Goal: Register for event/course

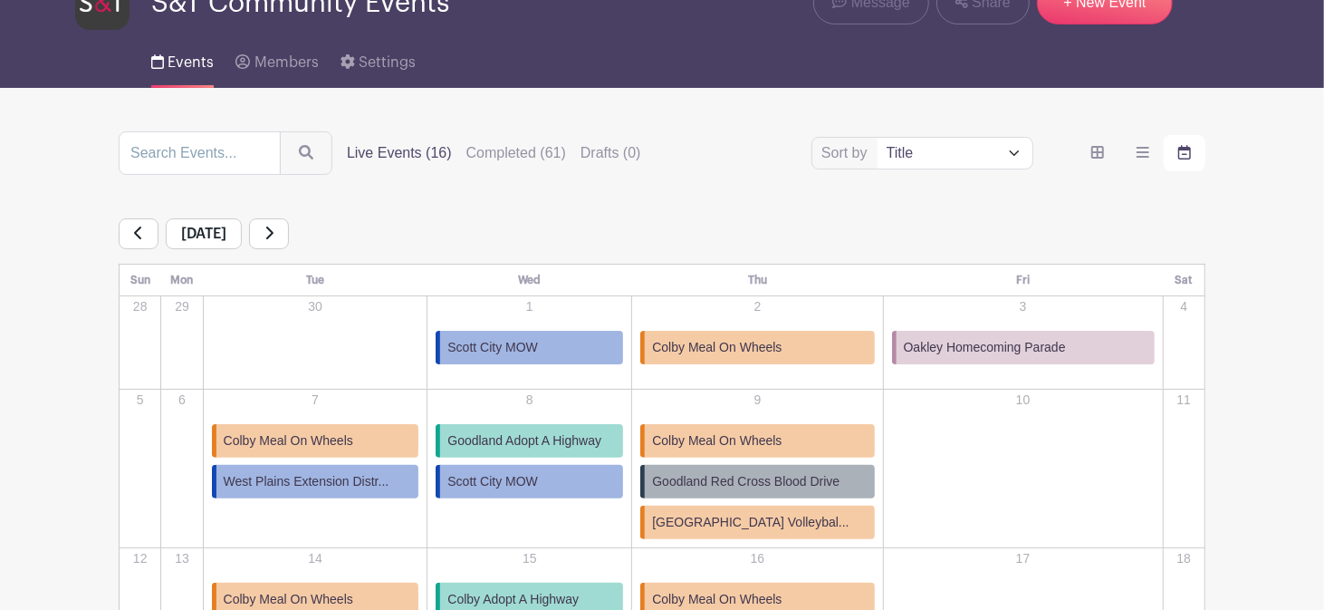
scroll to position [94, 0]
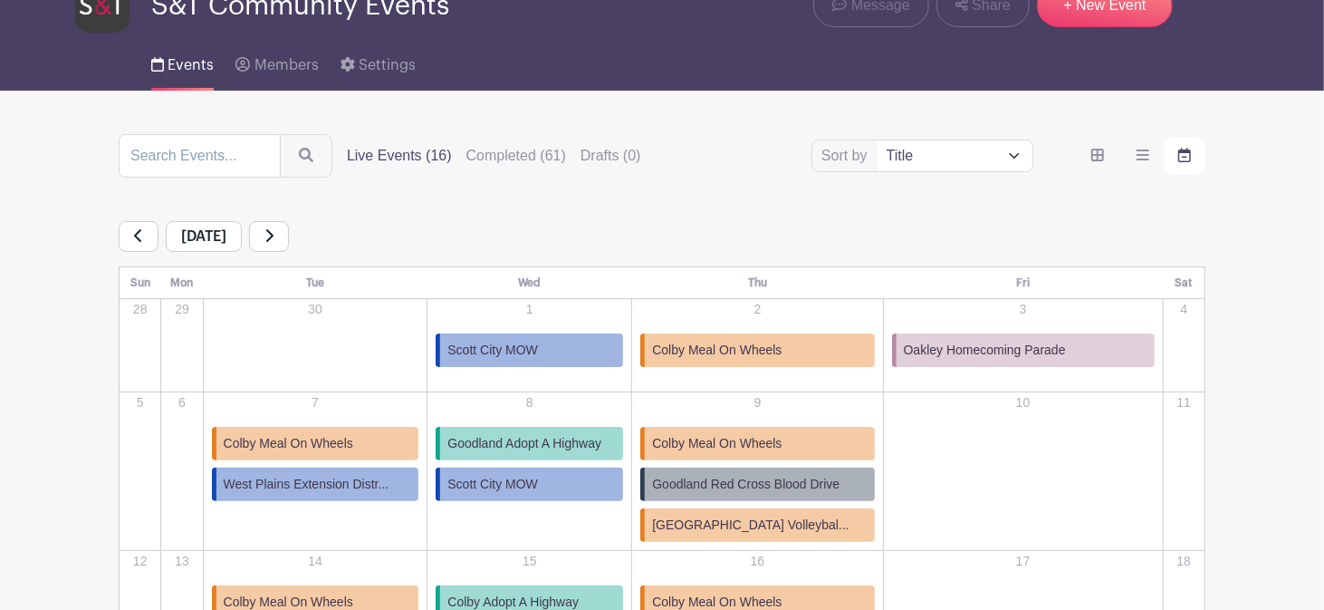
click at [289, 236] on link at bounding box center [269, 236] width 40 height 31
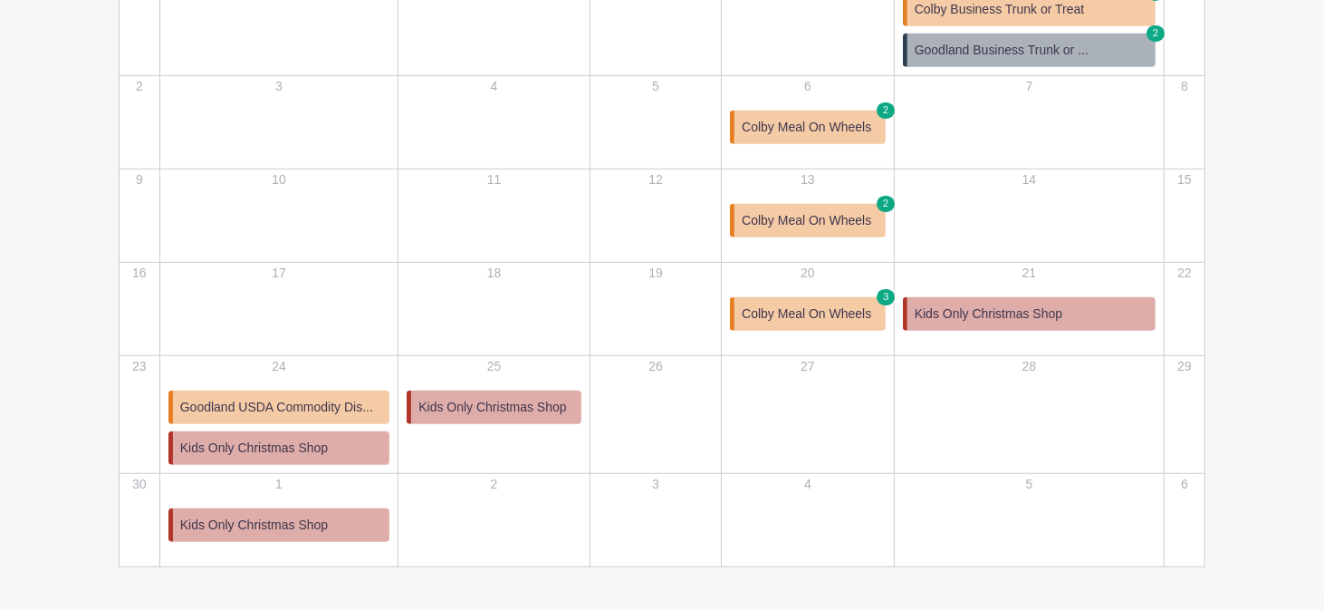
scroll to position [555, 0]
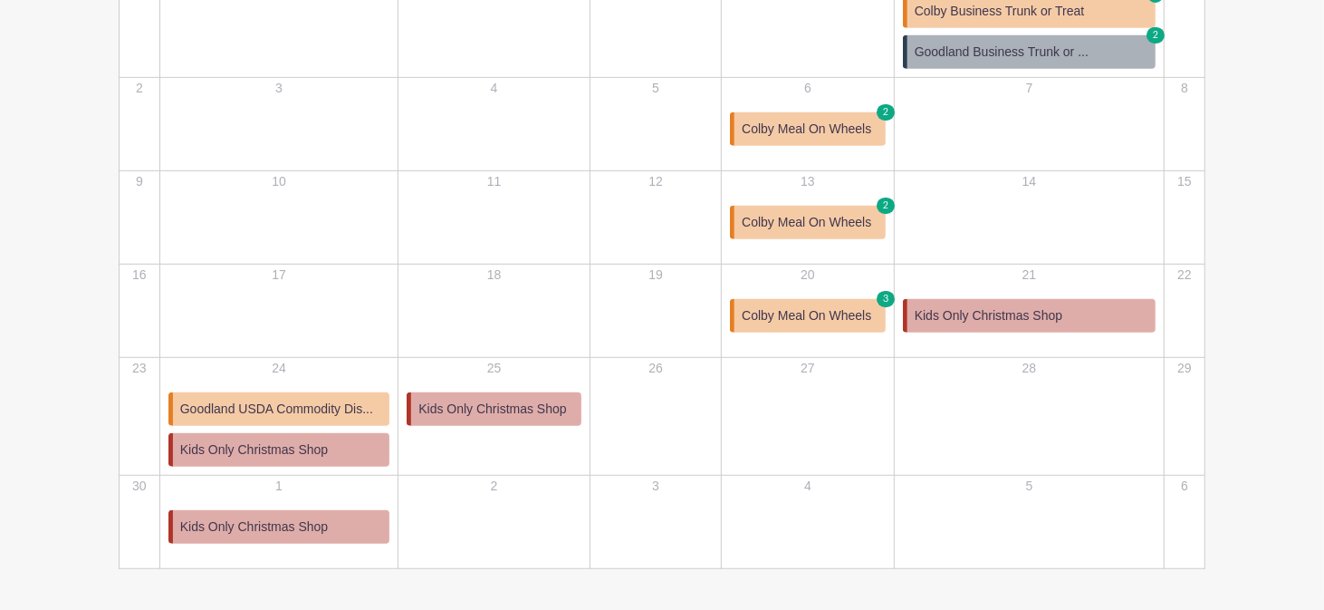
click at [871, 316] on span "Colby Meal On Wheels" at bounding box center [807, 315] width 130 height 19
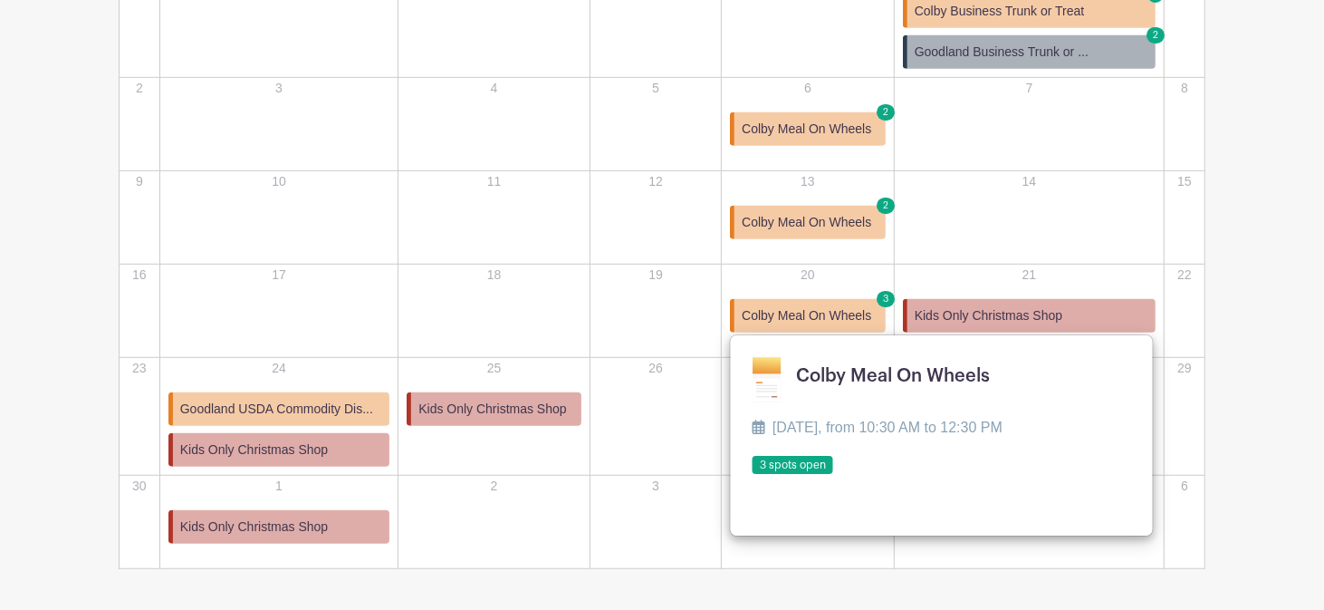
click at [753, 475] on link at bounding box center [753, 475] width 0 height 0
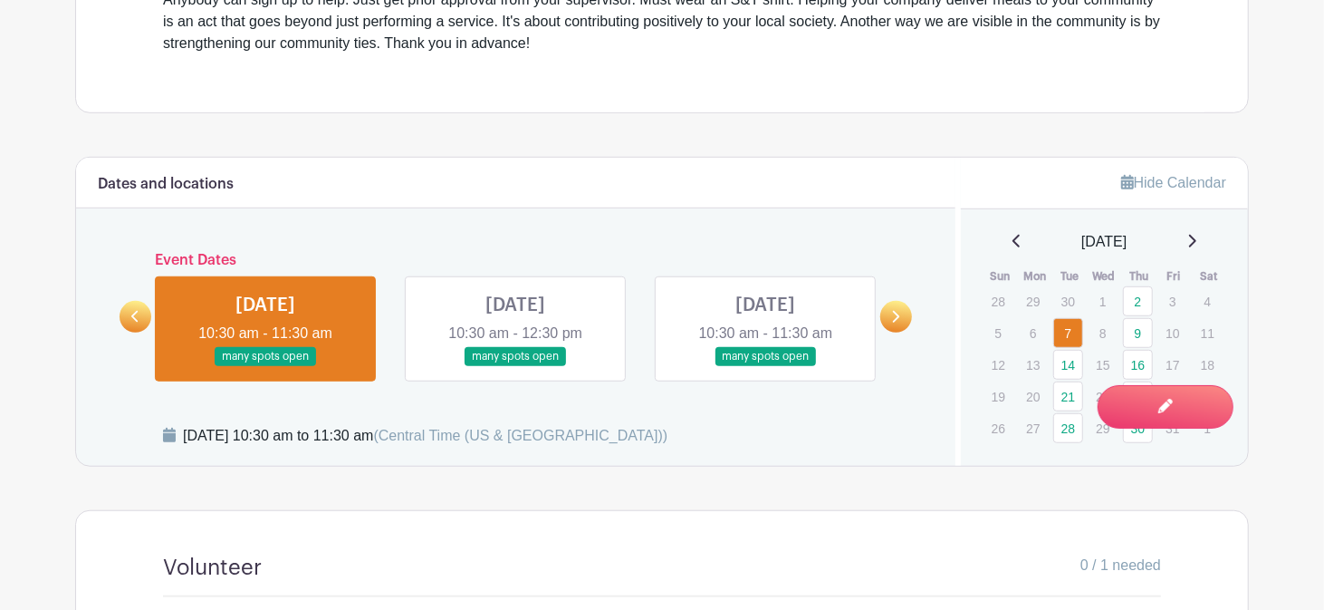
scroll to position [767, 0]
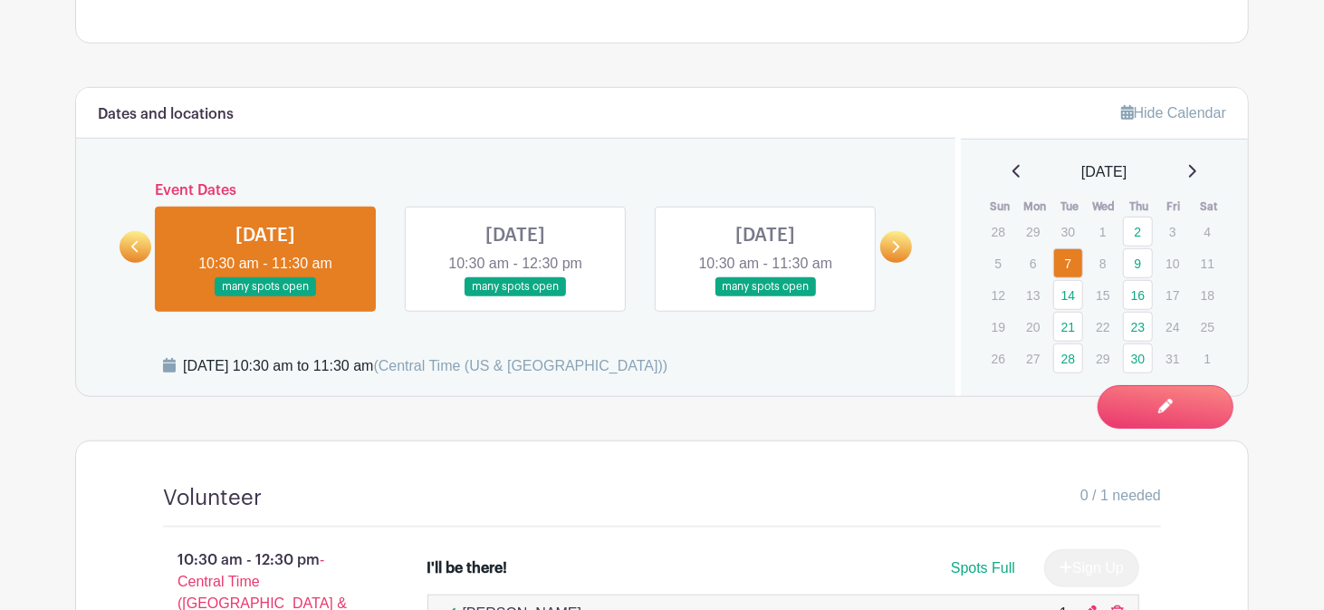
click at [907, 245] on link at bounding box center [897, 247] width 32 height 32
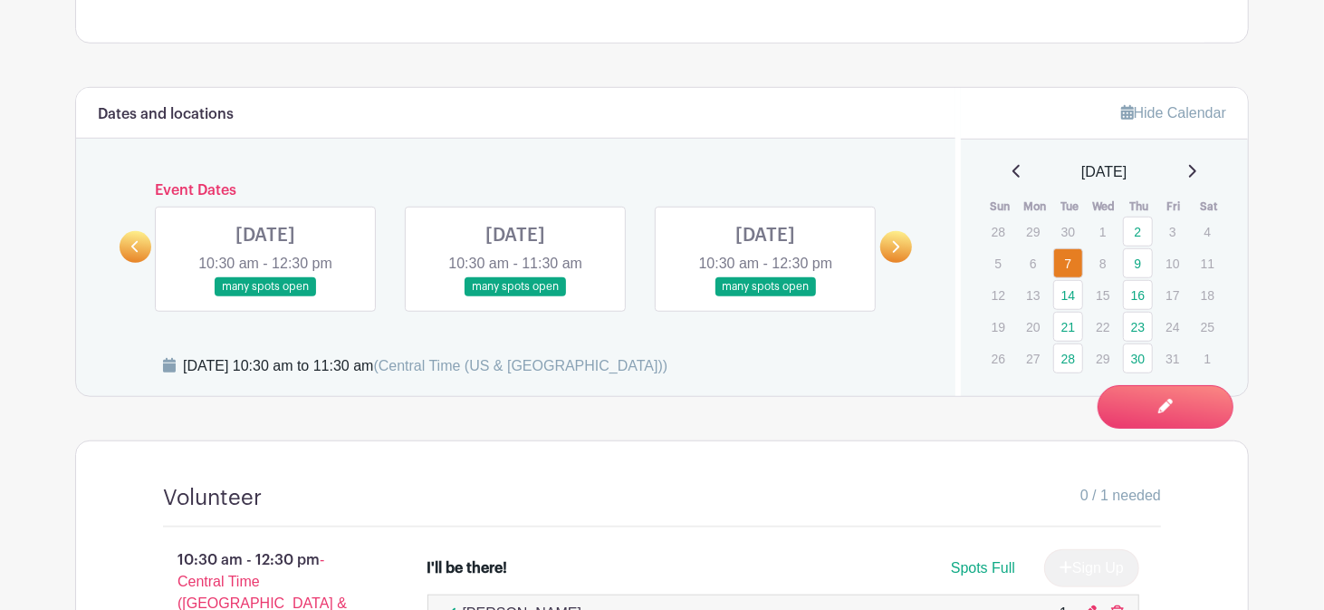
click at [907, 245] on link at bounding box center [897, 247] width 32 height 32
click at [1195, 170] on icon at bounding box center [1192, 171] width 9 height 14
click at [1197, 172] on icon at bounding box center [1192, 171] width 7 height 13
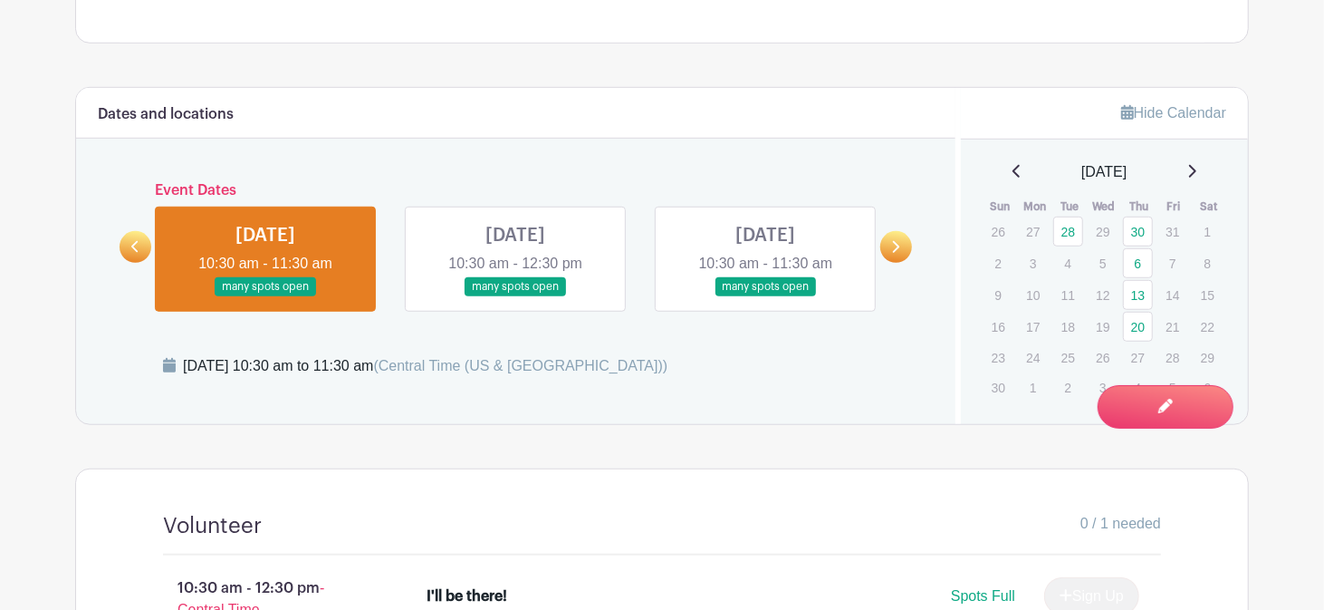
click at [1197, 172] on icon at bounding box center [1192, 171] width 9 height 14
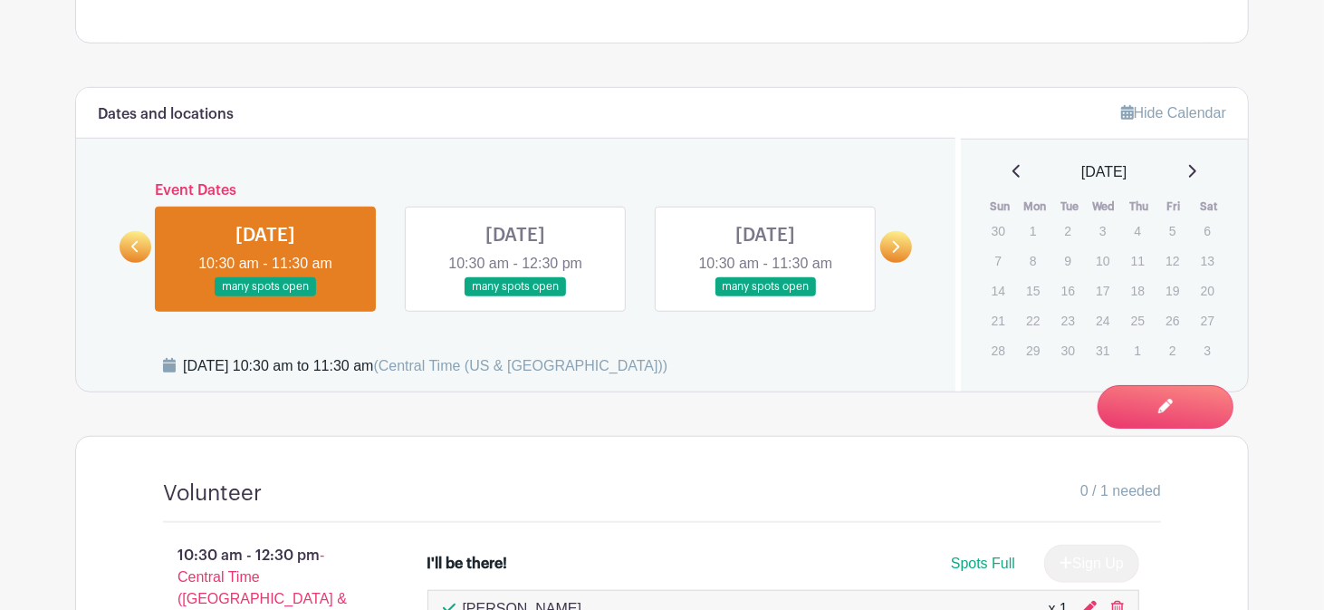
click at [1013, 173] on icon at bounding box center [1017, 171] width 9 height 14
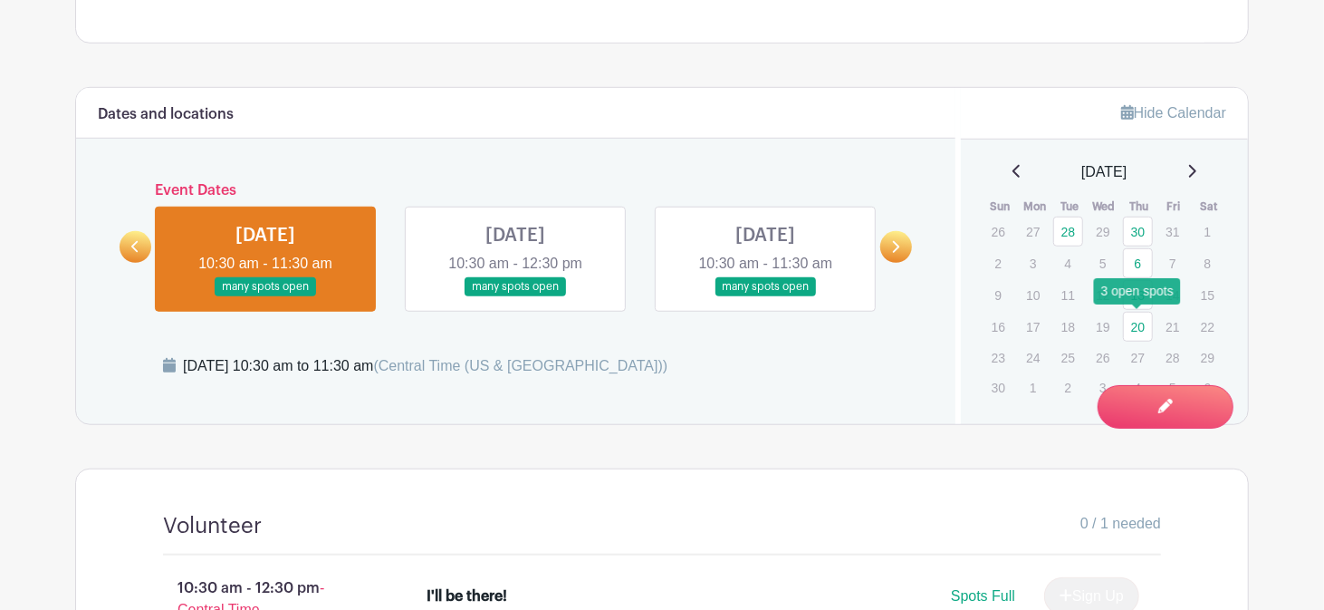
click at [1142, 321] on link "20" at bounding box center [1138, 327] width 30 height 30
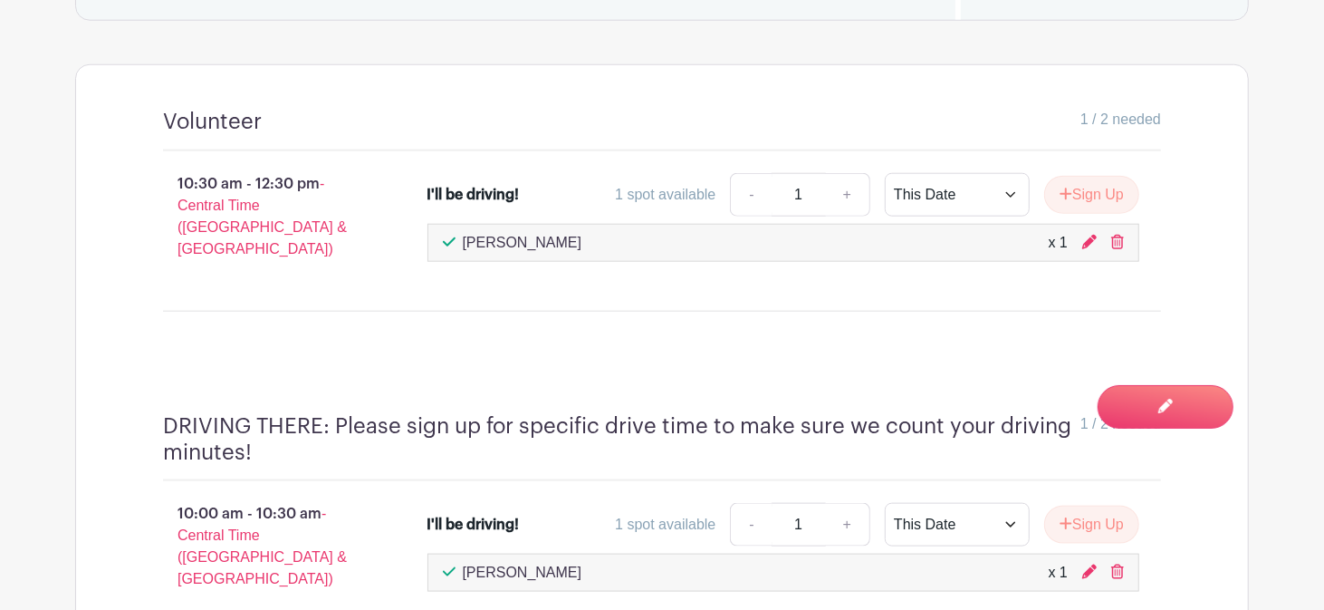
scroll to position [1117, 0]
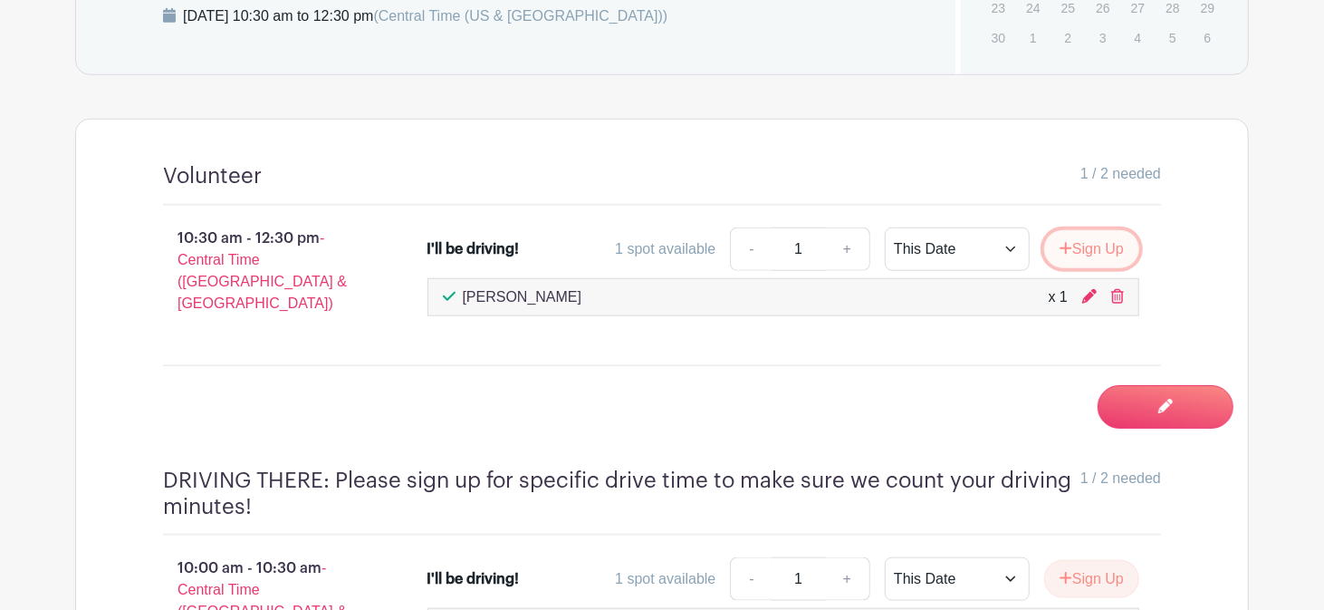
click at [1104, 244] on button "Sign Up" at bounding box center [1091, 249] width 95 height 38
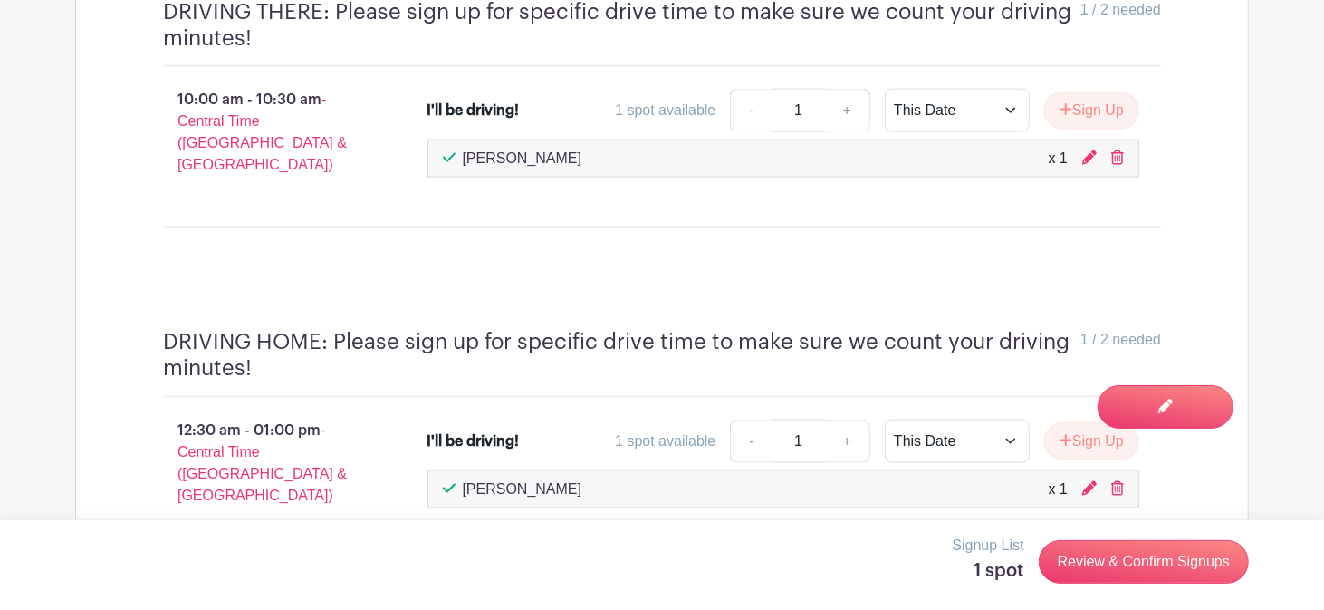
scroll to position [1525, 0]
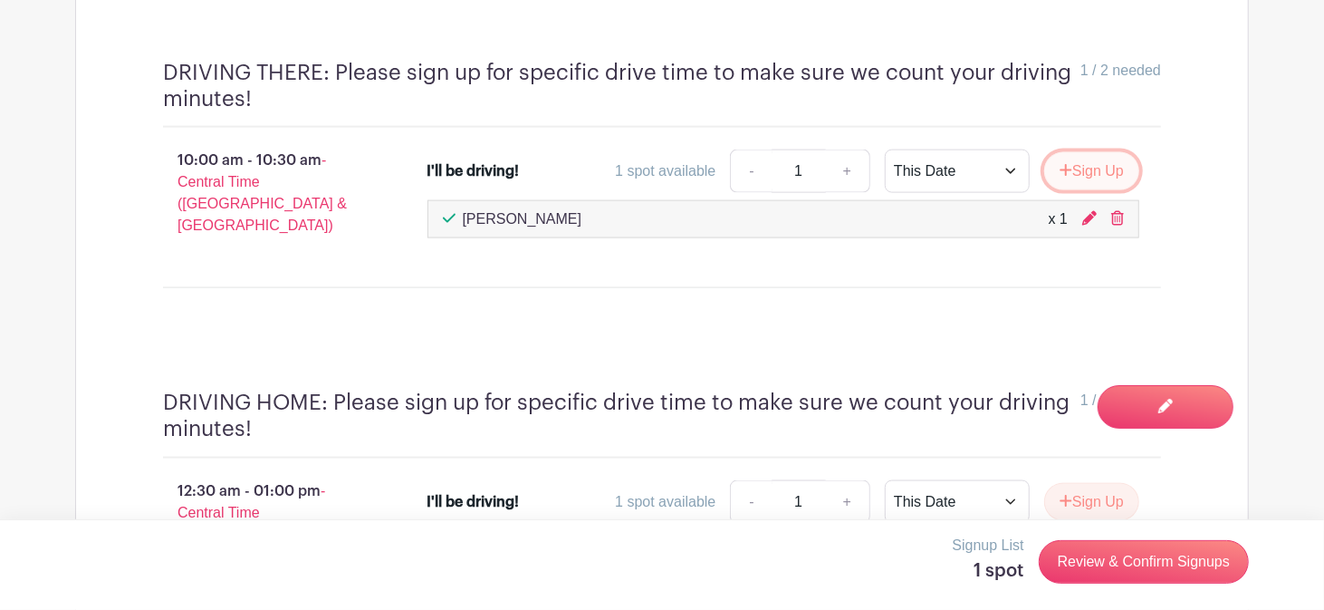
click at [1078, 152] on button "Sign Up" at bounding box center [1091, 171] width 95 height 38
click at [1078, 152] on div "This Date Select Dates Select Dates" at bounding box center [1002, 170] width 174 height 43
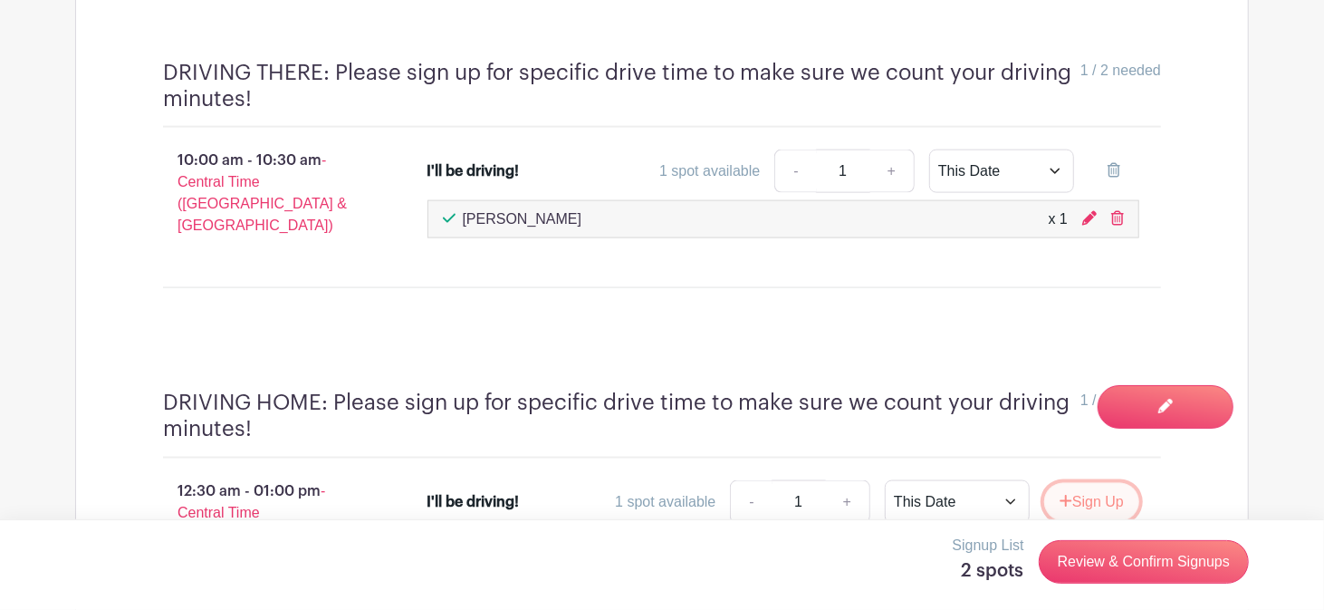
click at [1092, 483] on button "Sign Up" at bounding box center [1091, 502] width 95 height 38
drag, startPoint x: 1092, startPoint y: 469, endPoint x: 755, endPoint y: 65, distance: 526.1
click at [1092, 480] on link at bounding box center [1114, 501] width 51 height 43
click at [1105, 483] on button "Sign Up" at bounding box center [1091, 502] width 95 height 38
click at [890, 480] on link "+" at bounding box center [892, 501] width 45 height 43
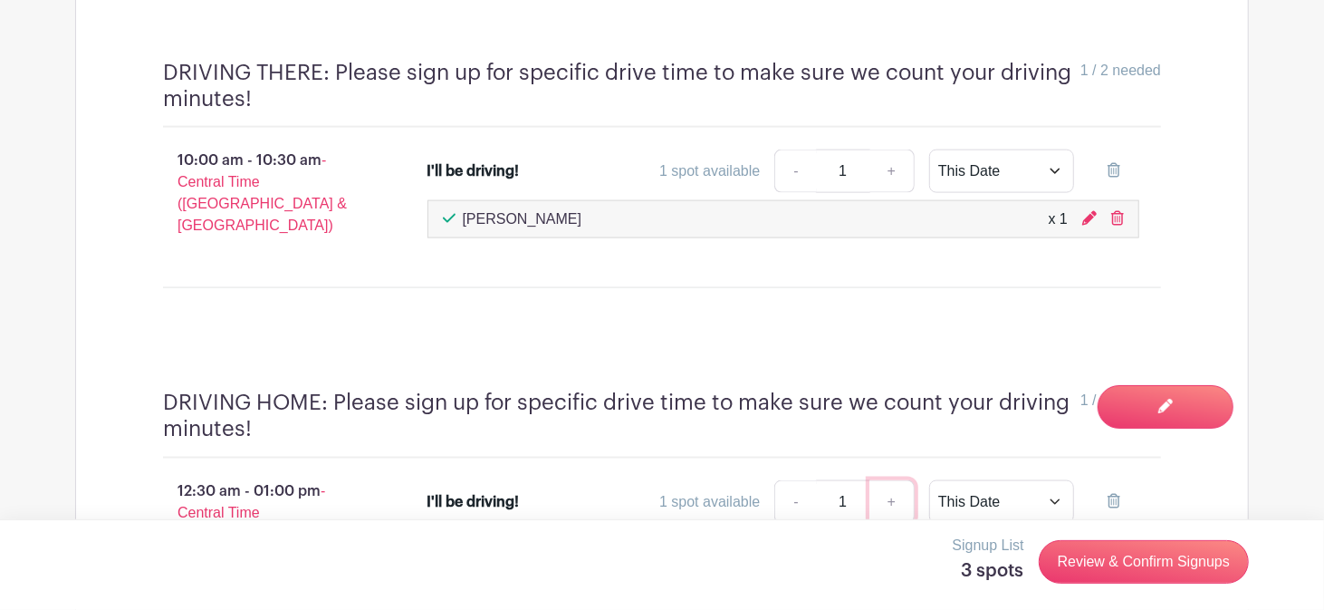
click at [883, 480] on link "+" at bounding box center [892, 501] width 45 height 43
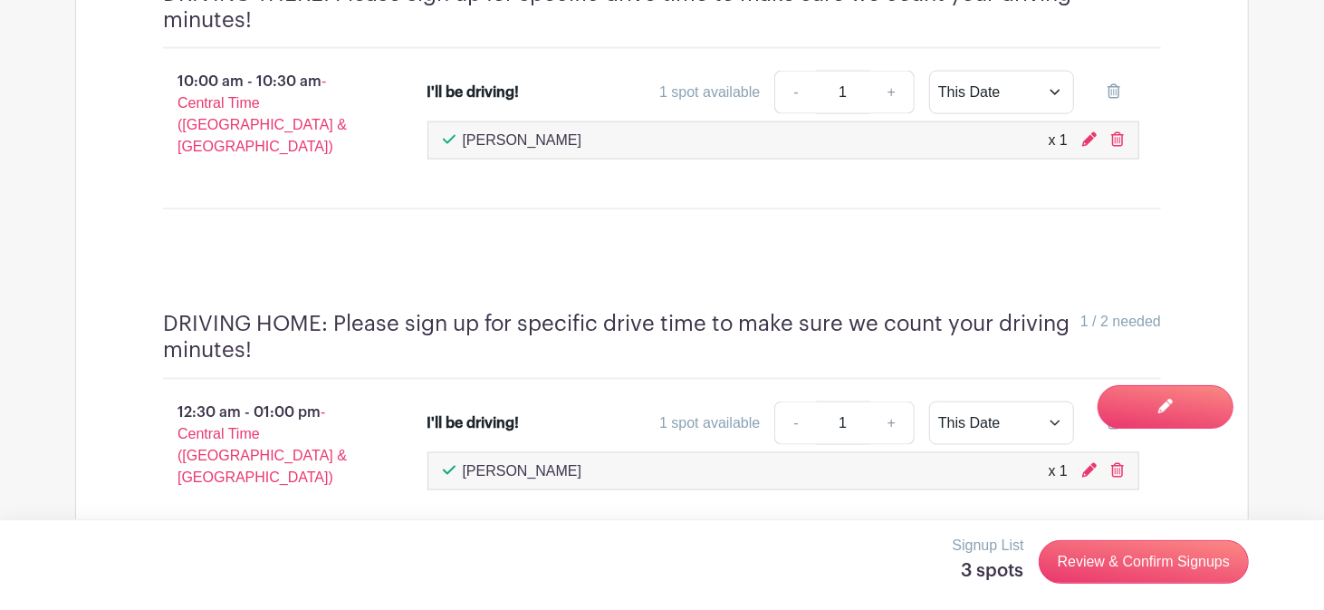
scroll to position [1586, 0]
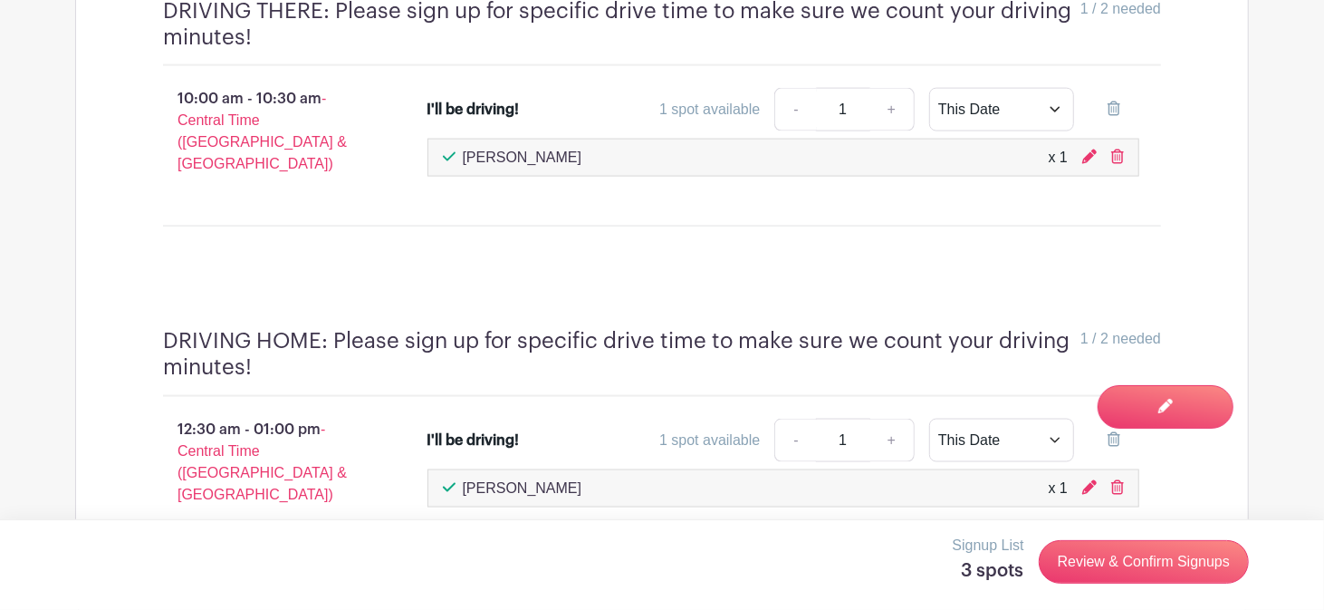
click at [837, 419] on input "1" at bounding box center [843, 440] width 54 height 43
click at [891, 96] on link "+" at bounding box center [892, 109] width 45 height 43
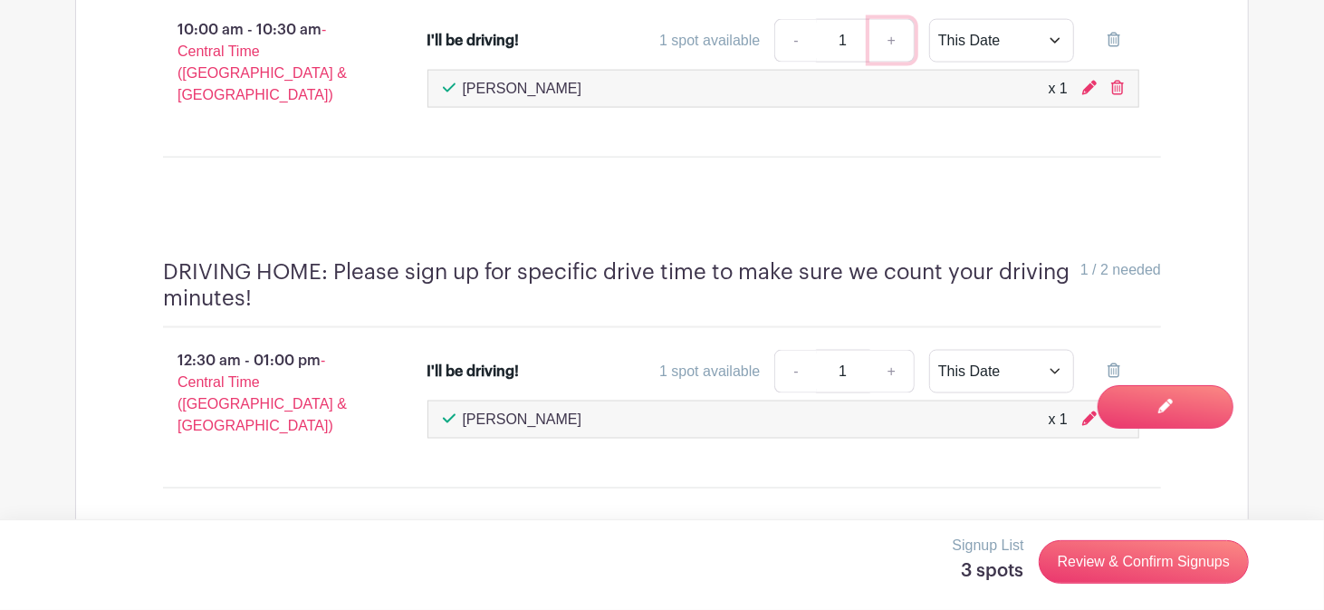
scroll to position [1660, 0]
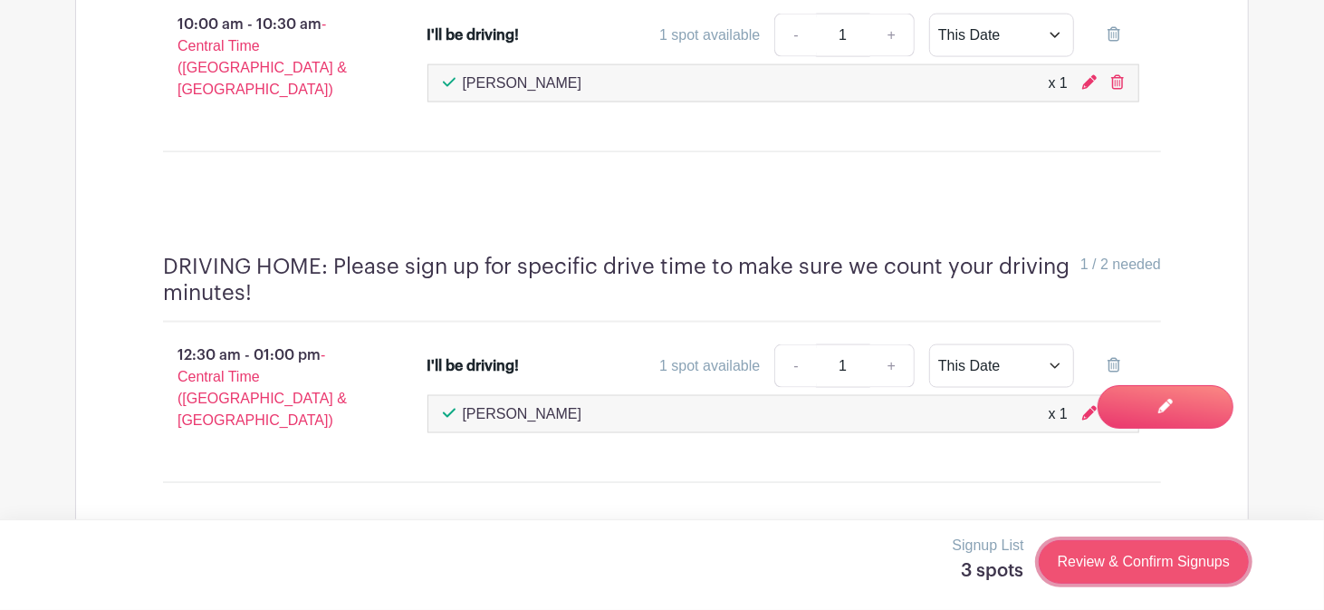
click at [1070, 568] on link "Review & Confirm Signups" at bounding box center [1144, 561] width 210 height 43
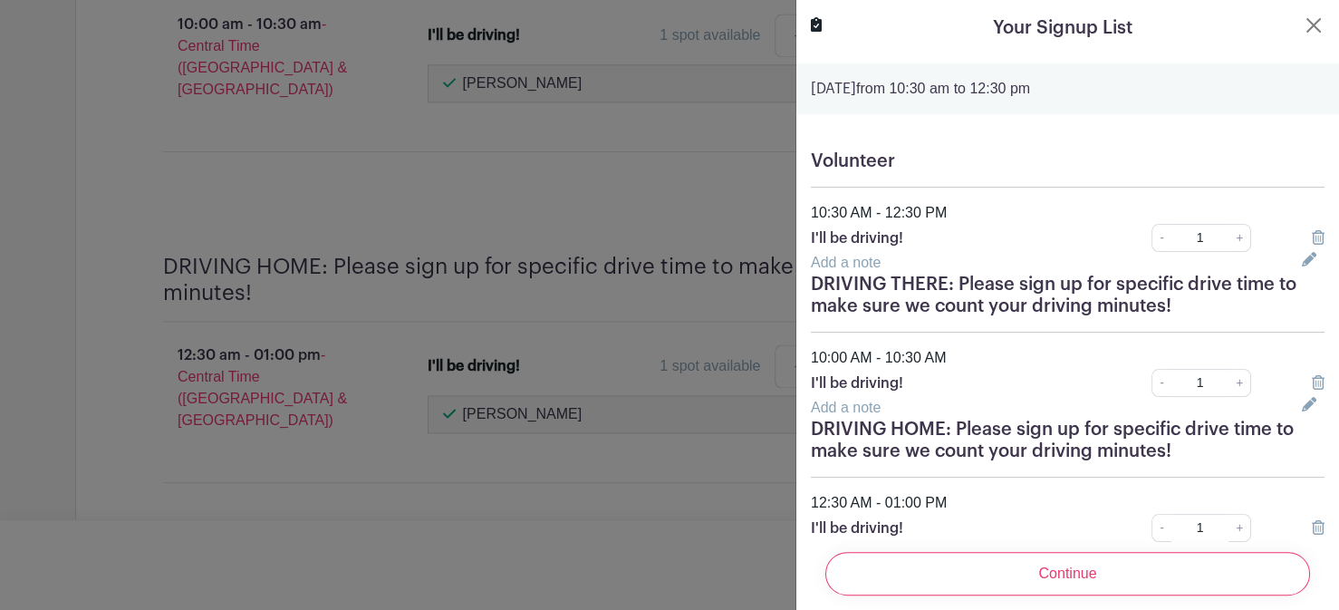
click at [1312, 235] on icon at bounding box center [1318, 237] width 13 height 14
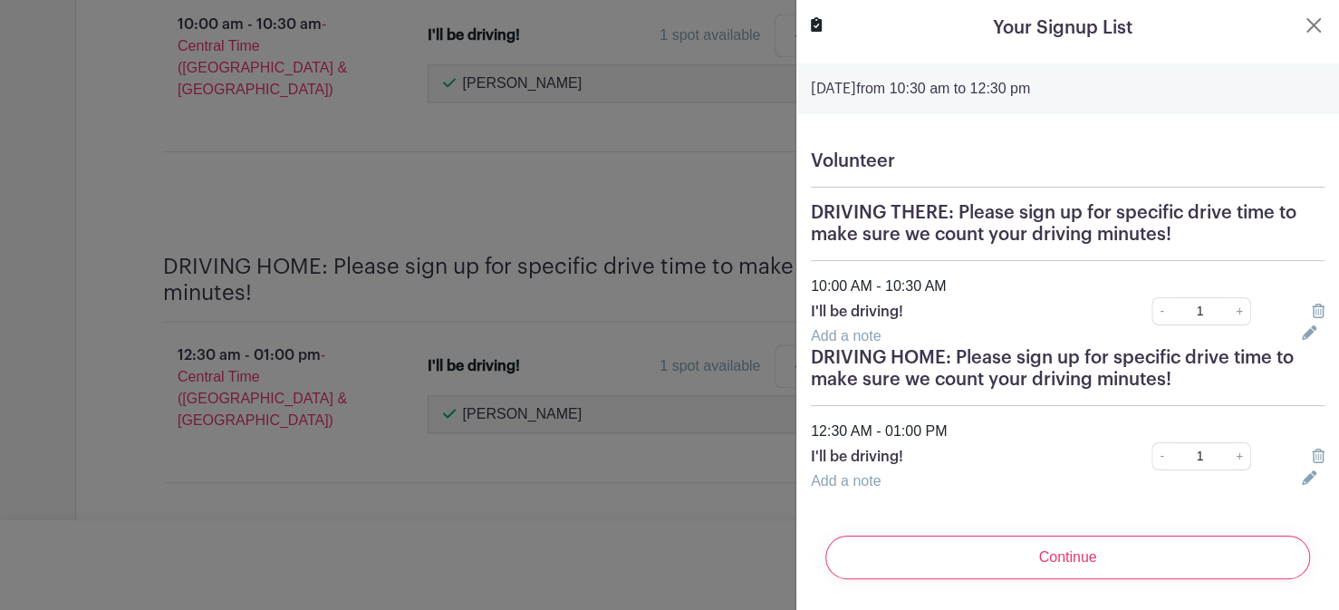
click at [1312, 310] on icon at bounding box center [1318, 310] width 13 height 14
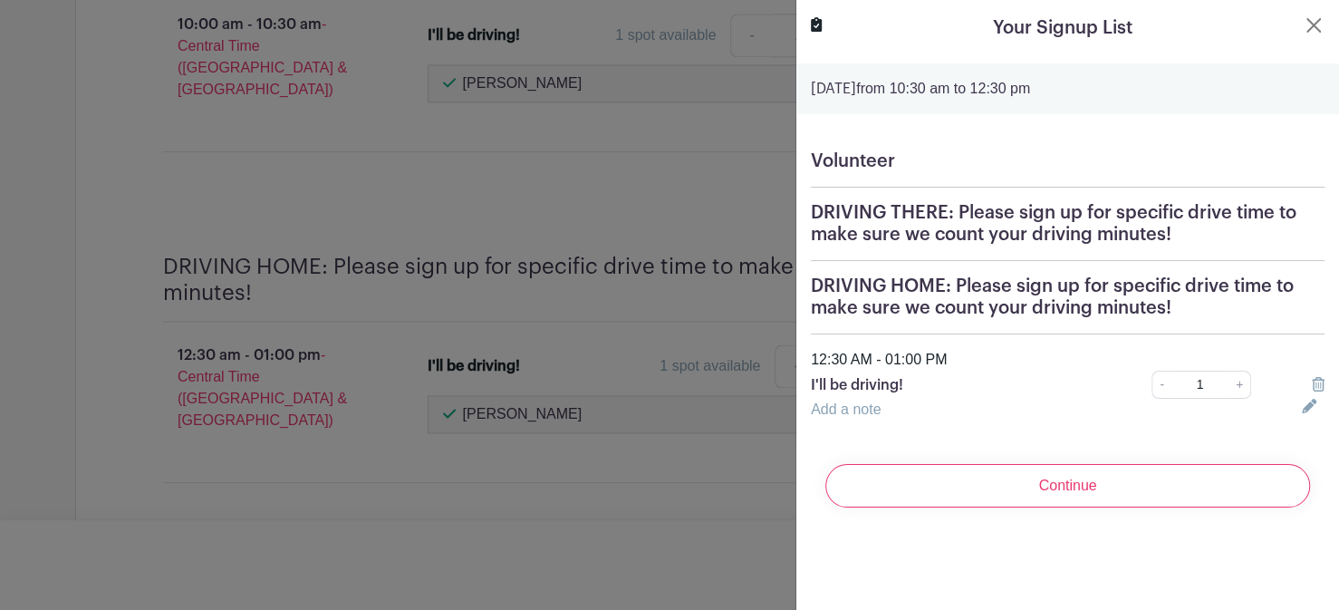
click at [1312, 382] on icon at bounding box center [1318, 384] width 13 height 14
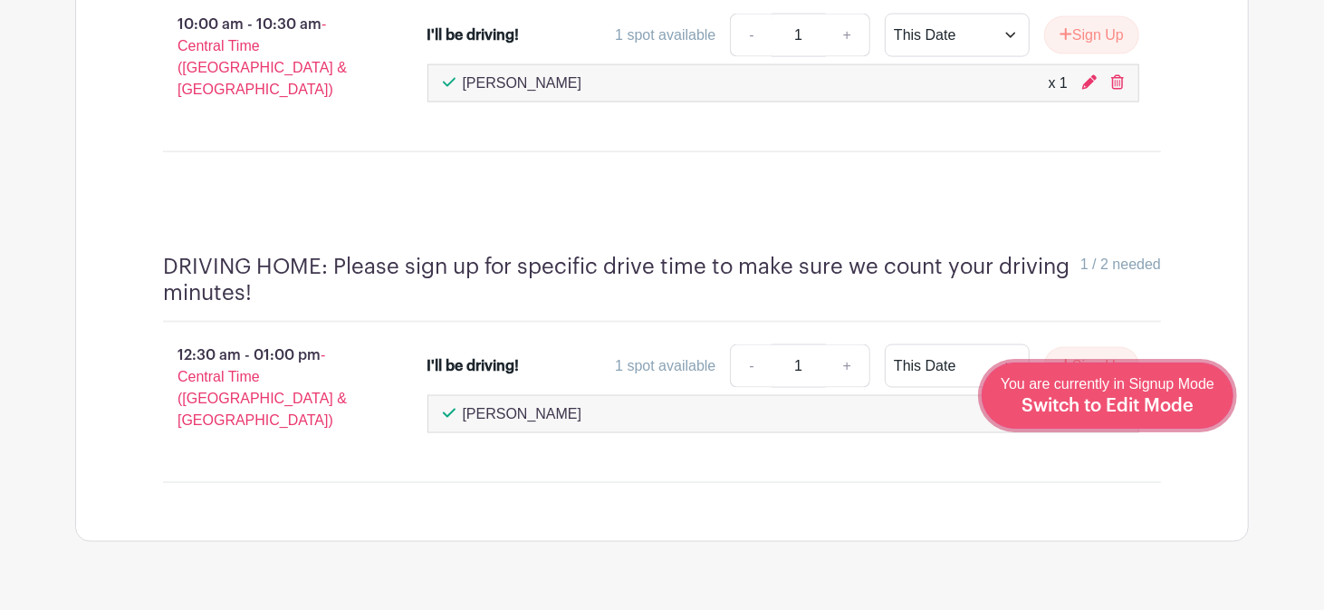
click at [1180, 397] on span "Switch to Edit Mode" at bounding box center [1108, 406] width 172 height 18
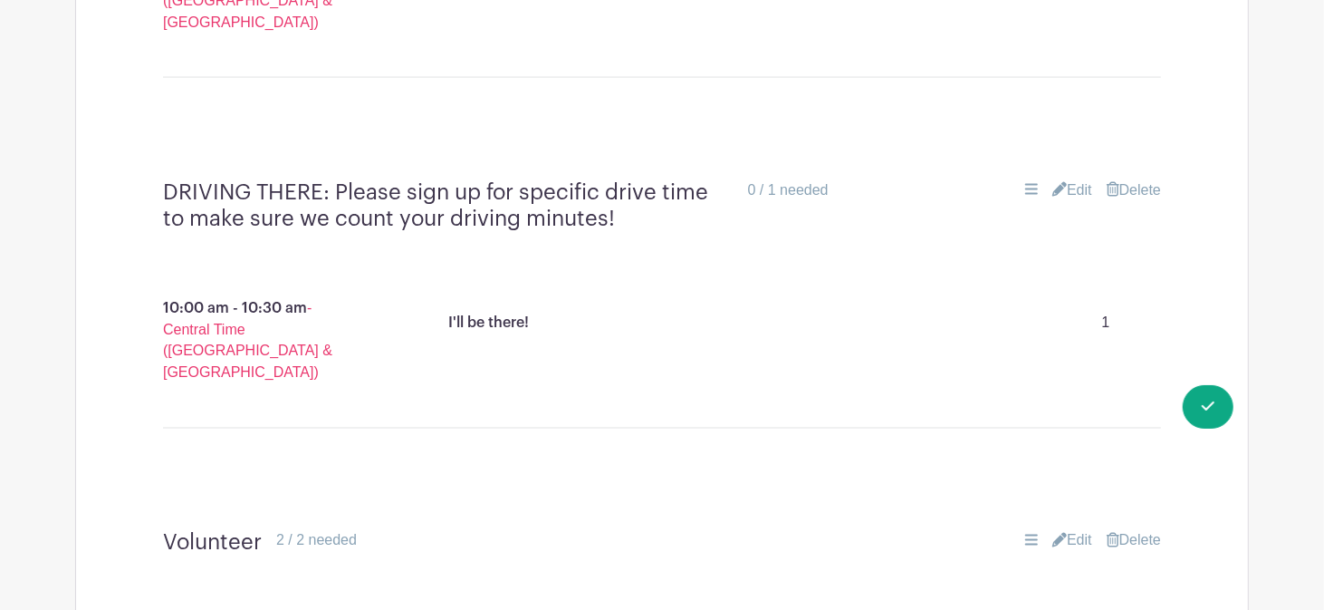
scroll to position [1799, 0]
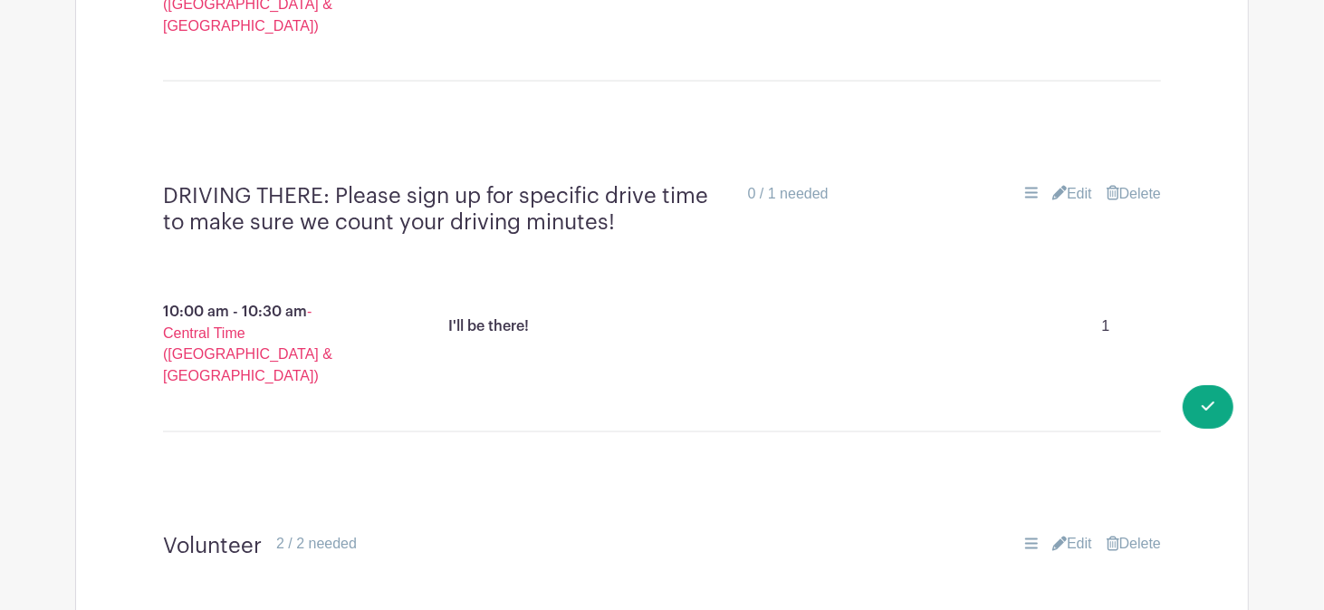
click at [1073, 183] on link "Edit" at bounding box center [1073, 194] width 40 height 22
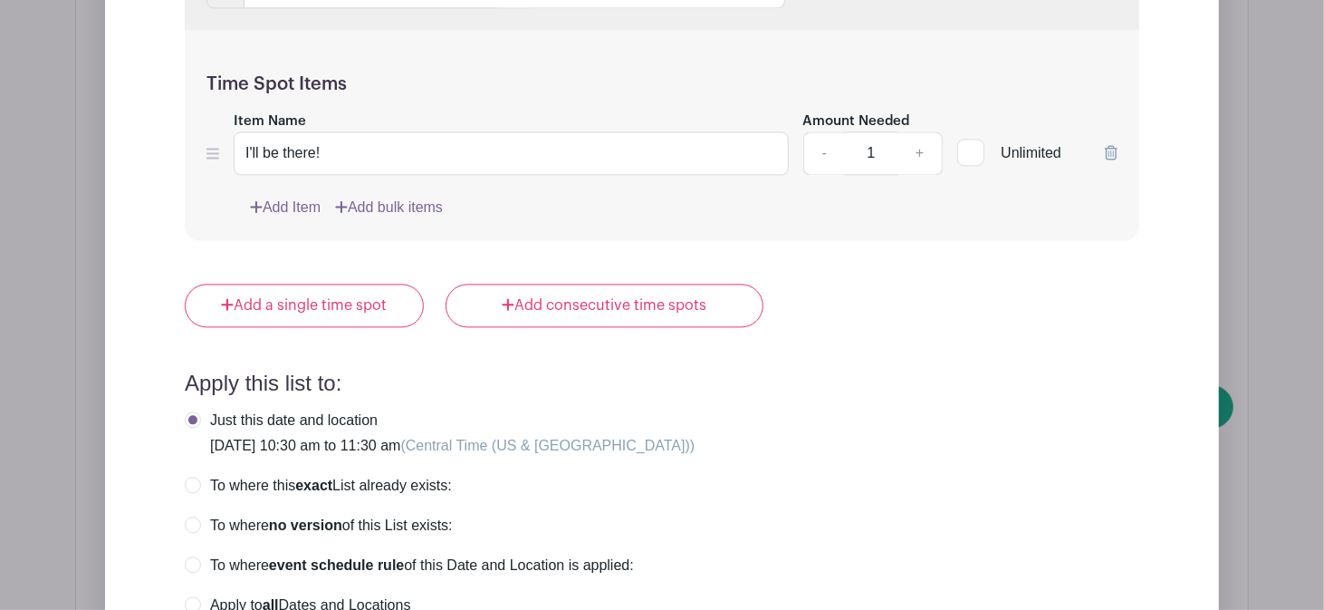
scroll to position [2187, 0]
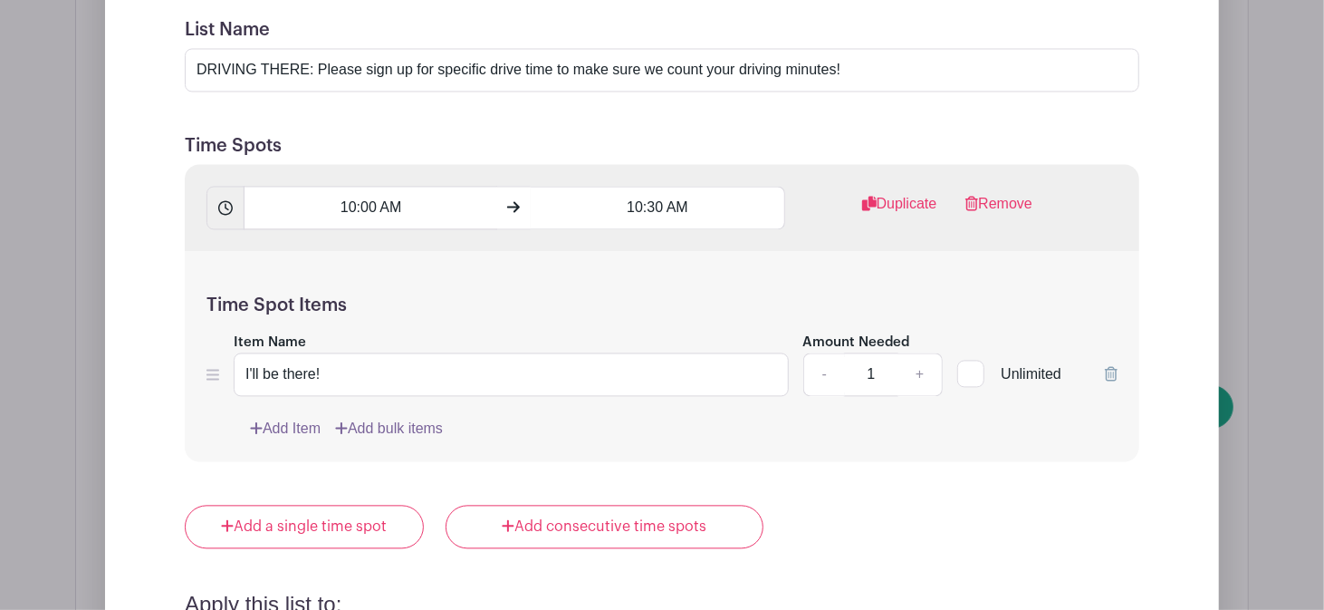
click at [975, 360] on div at bounding box center [971, 373] width 27 height 27
click at [969, 363] on input "Unlimited" at bounding box center [964, 369] width 12 height 12
checkbox input "true"
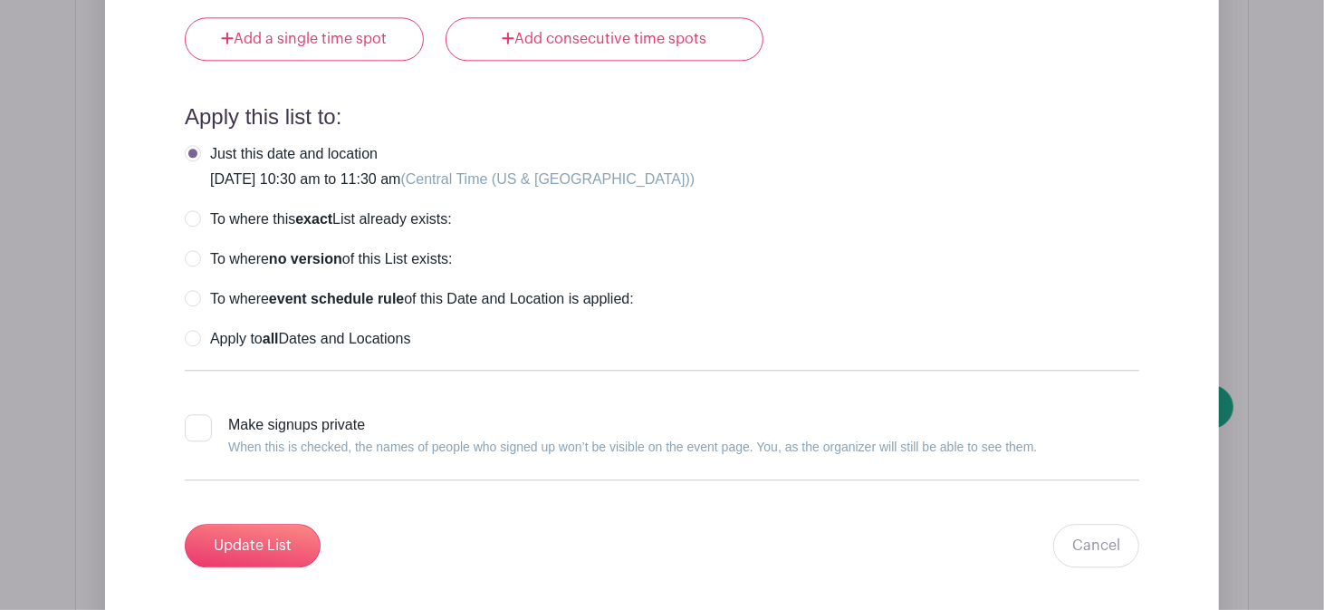
scroll to position [2669, 0]
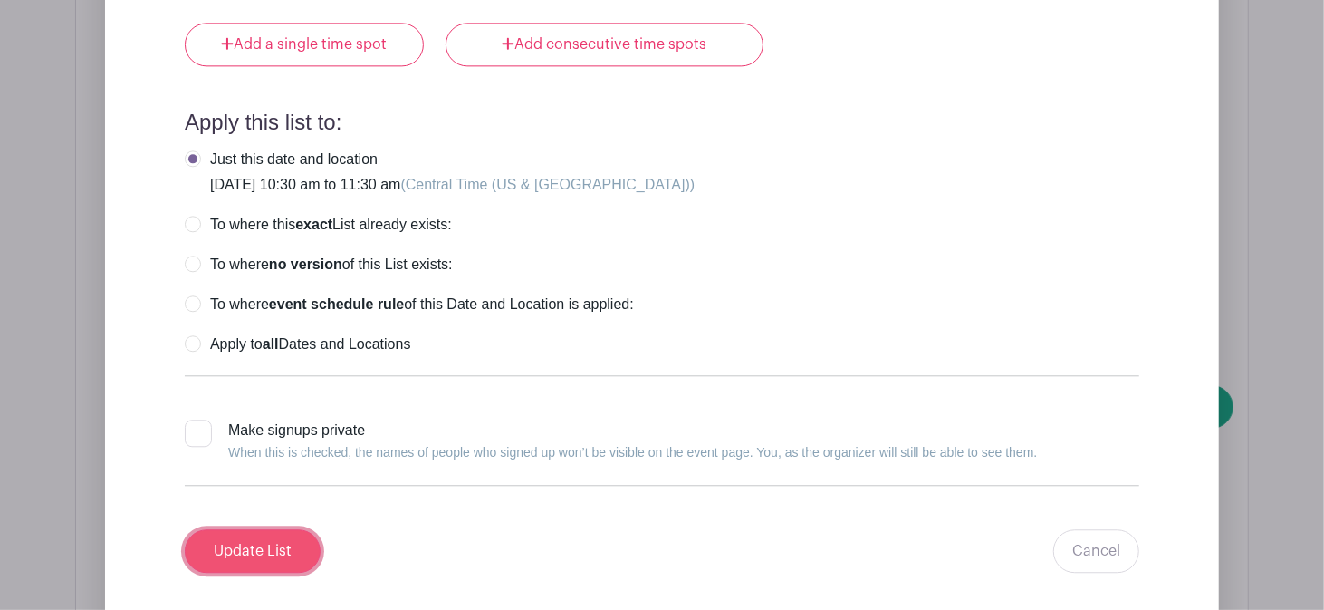
click at [245, 529] on input "Update List" at bounding box center [253, 550] width 136 height 43
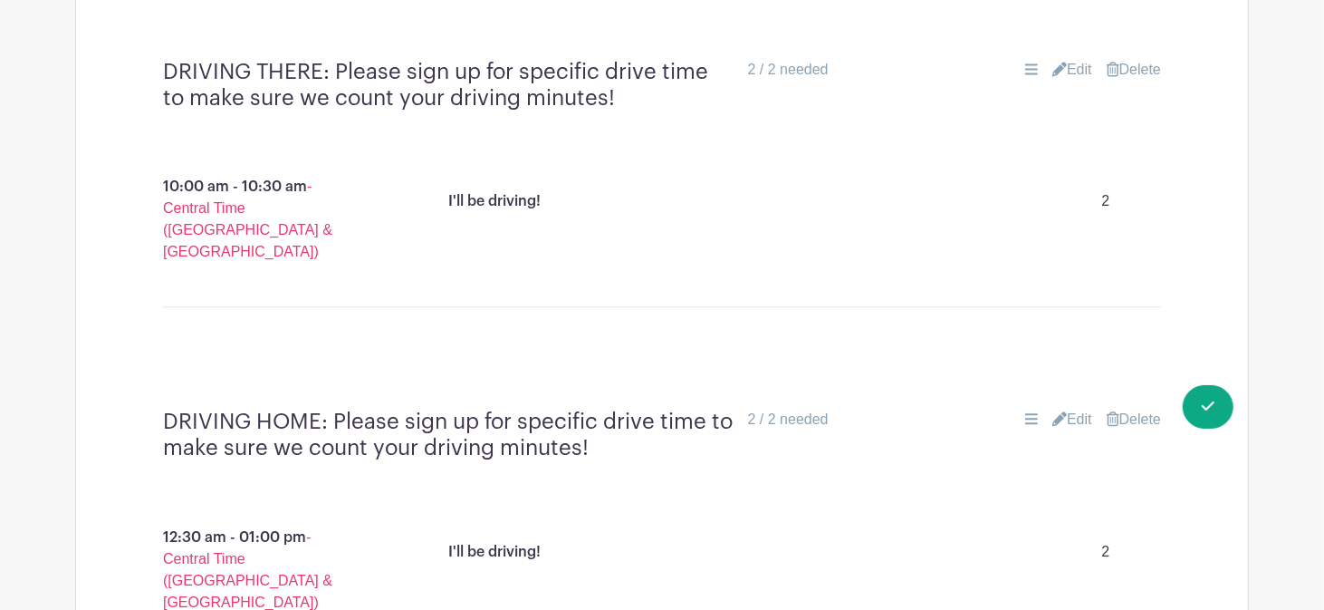
scroll to position [2594, 0]
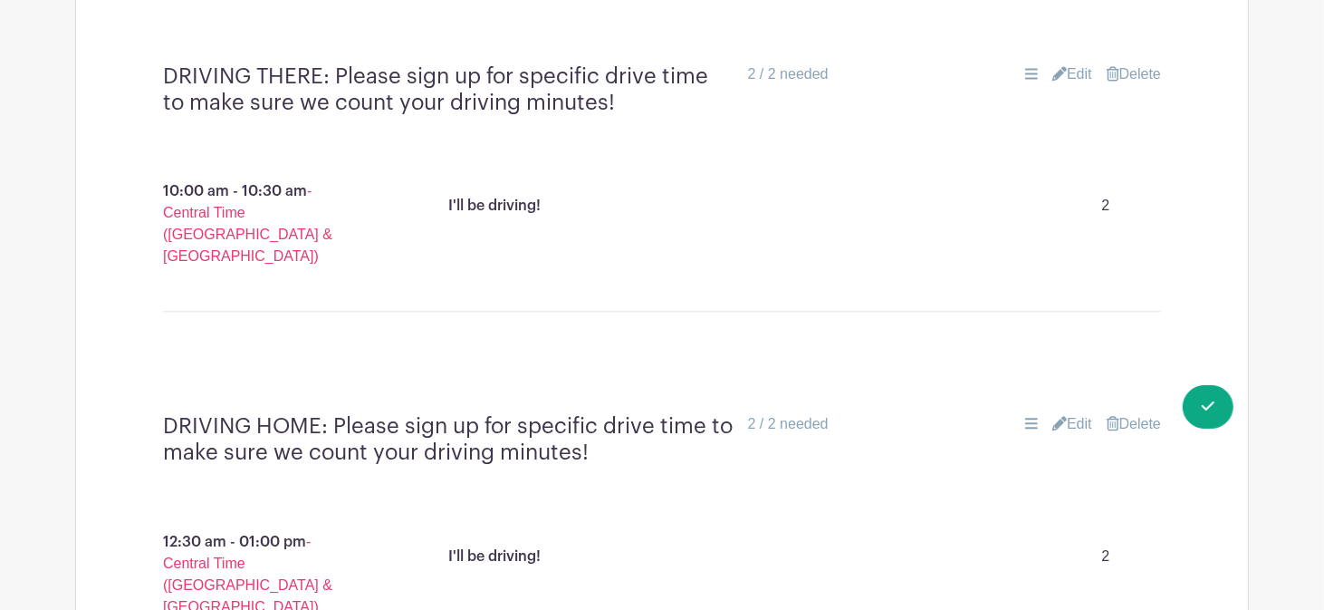
click at [1076, 413] on link "Edit" at bounding box center [1073, 424] width 40 height 22
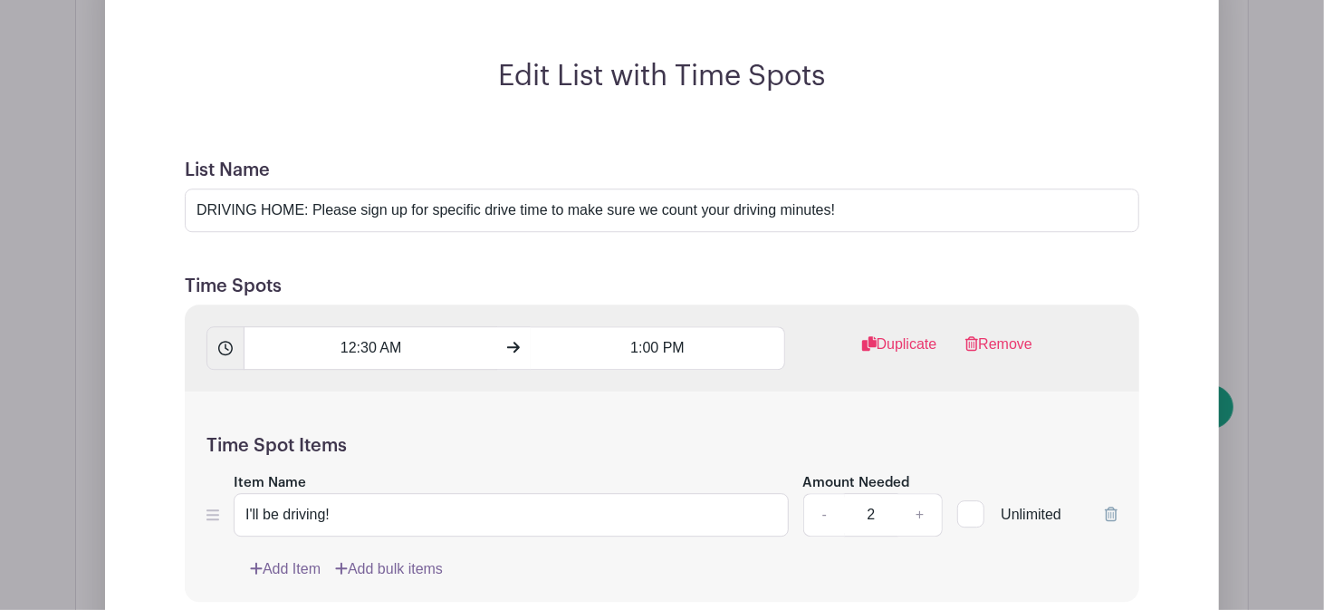
scroll to position [3088, 0]
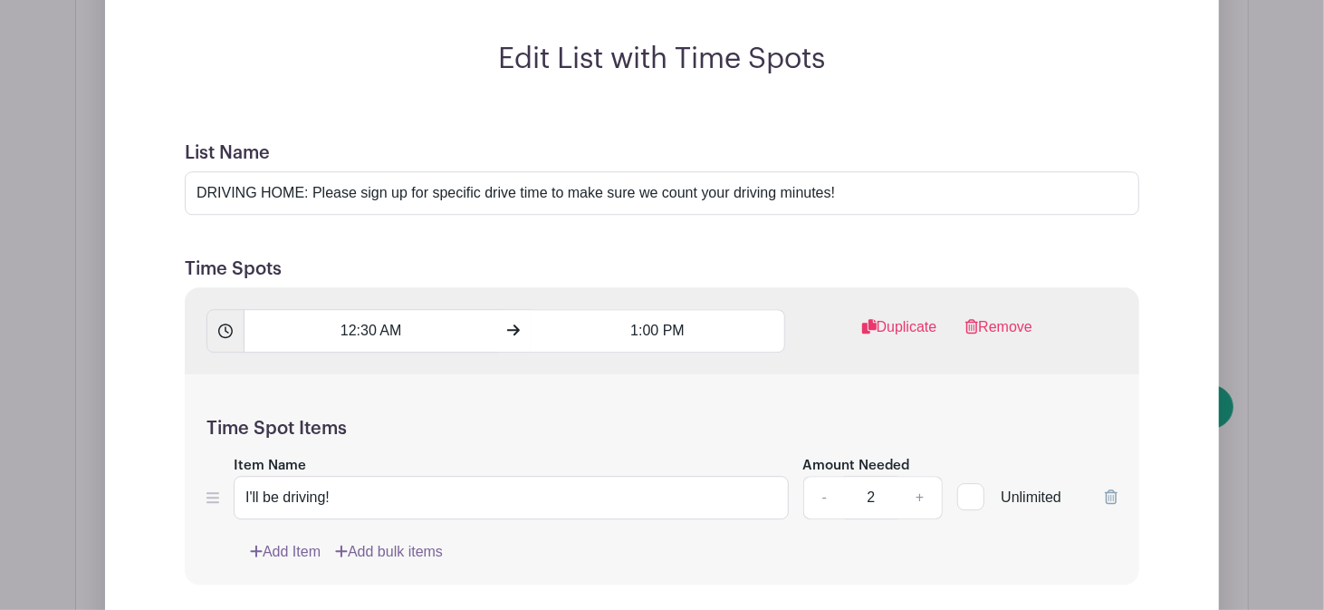
click at [970, 483] on div at bounding box center [971, 496] width 27 height 27
click at [969, 486] on input "Unlimited" at bounding box center [964, 492] width 12 height 12
checkbox input "true"
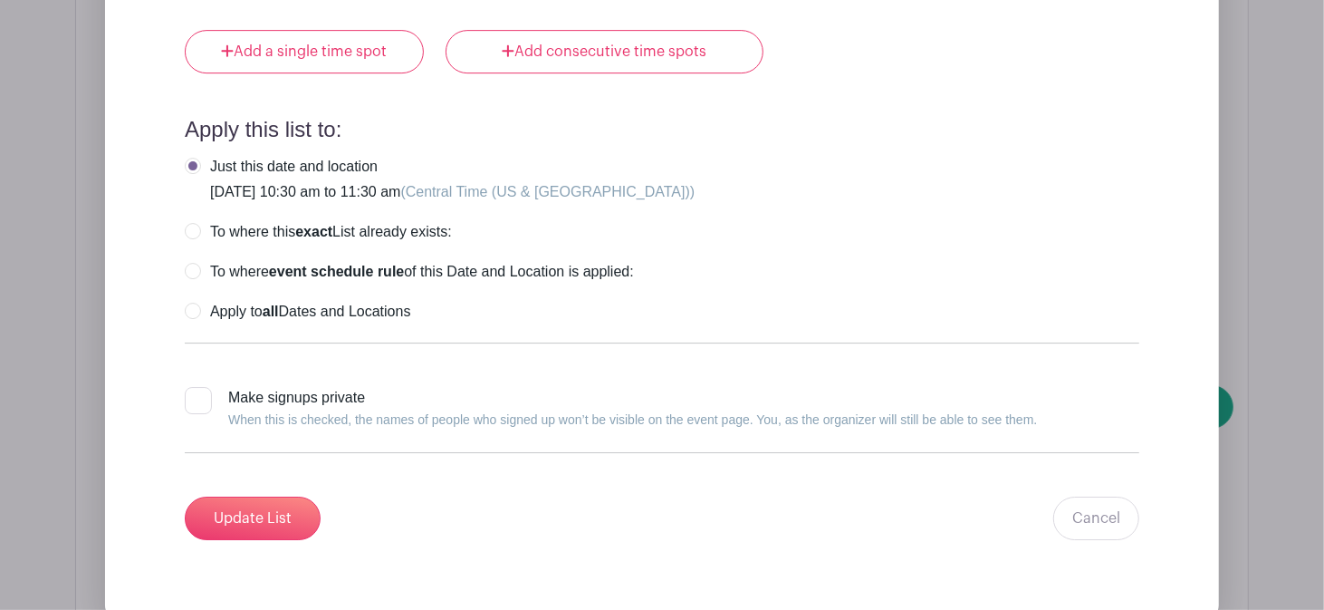
scroll to position [3642, 0]
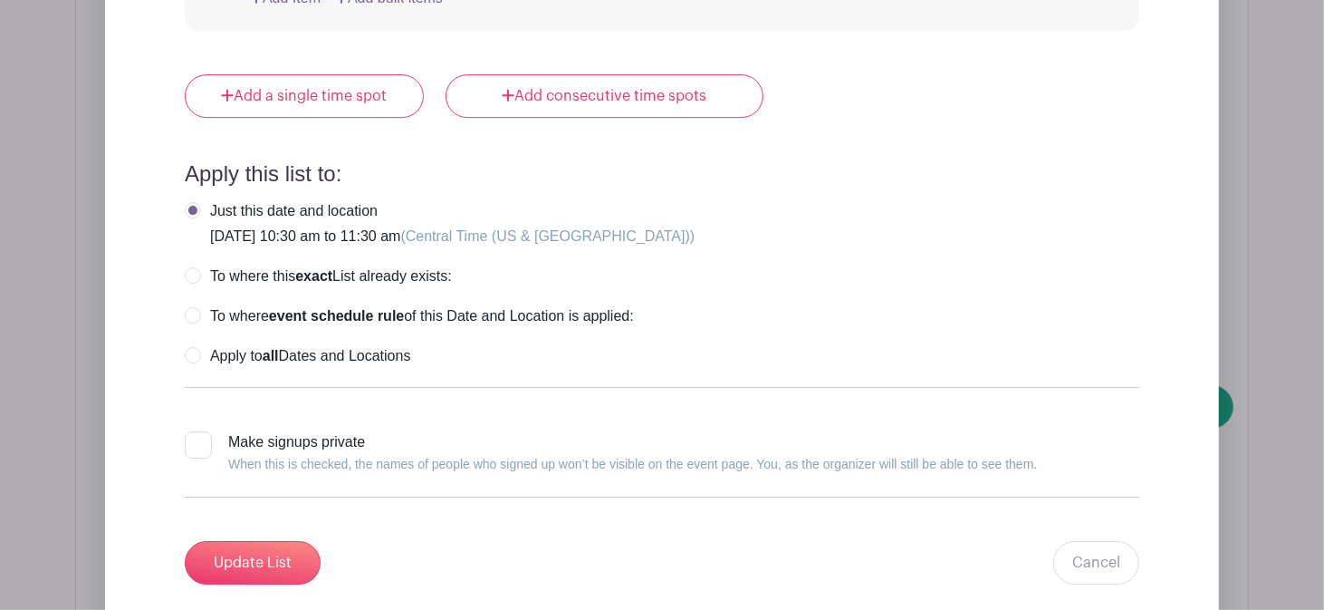
drag, startPoint x: 194, startPoint y: 138, endPoint x: 233, endPoint y: 206, distance: 78.3
click at [193, 347] on label "Apply to all Dates and Locations" at bounding box center [298, 356] width 226 height 18
radio input "true"
click at [283, 541] on input "Update List" at bounding box center [253, 562] width 136 height 43
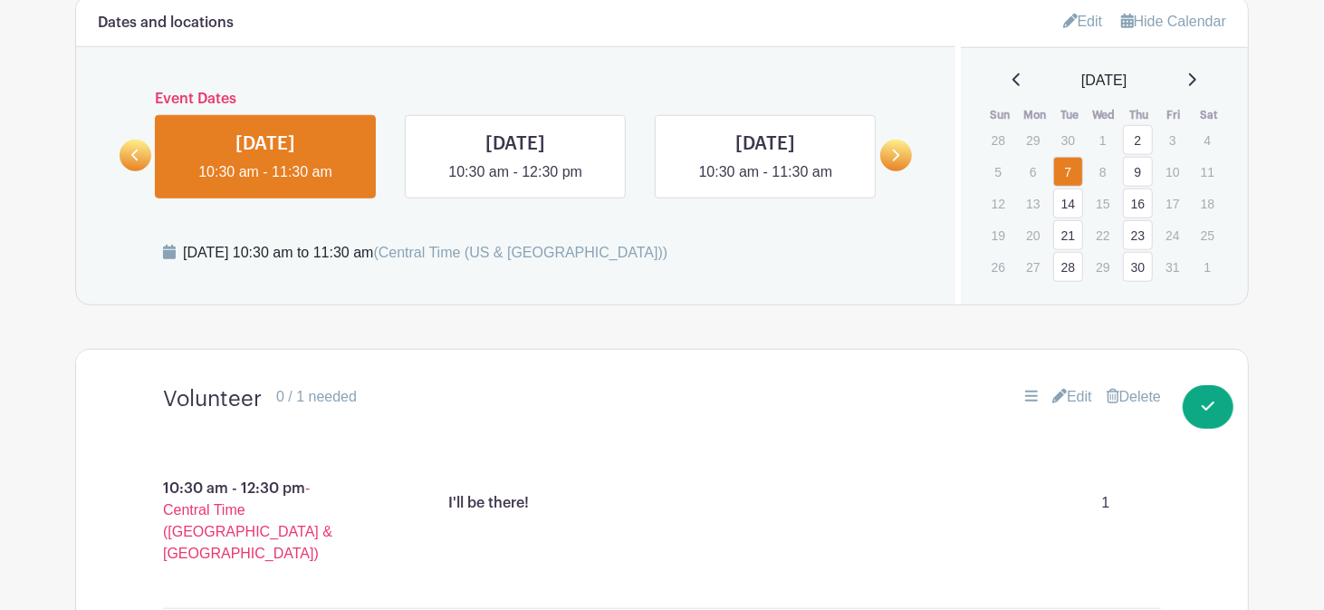
scroll to position [1767, 0]
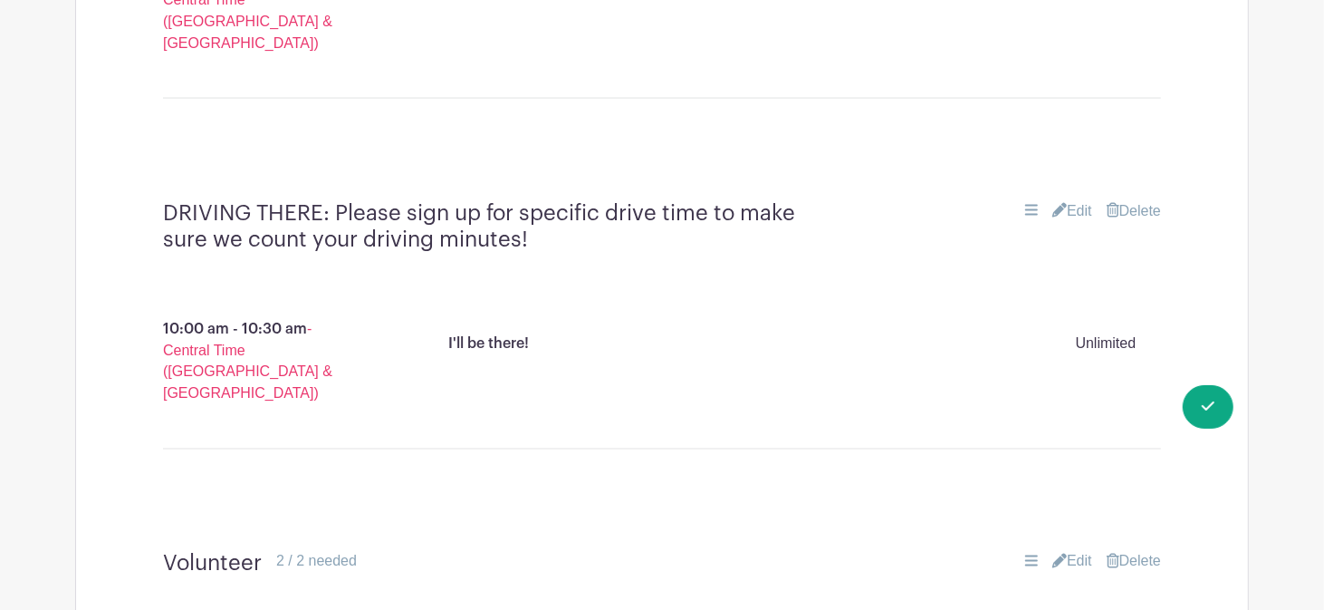
drag, startPoint x: 1330, startPoint y: 477, endPoint x: 1324, endPoint y: 316, distance: 161.3
click at [1285, 367] on main "Groups All Groups Malinda's Events S&T Community Events My Signups Event Invite…" at bounding box center [662, 99] width 1324 height 3763
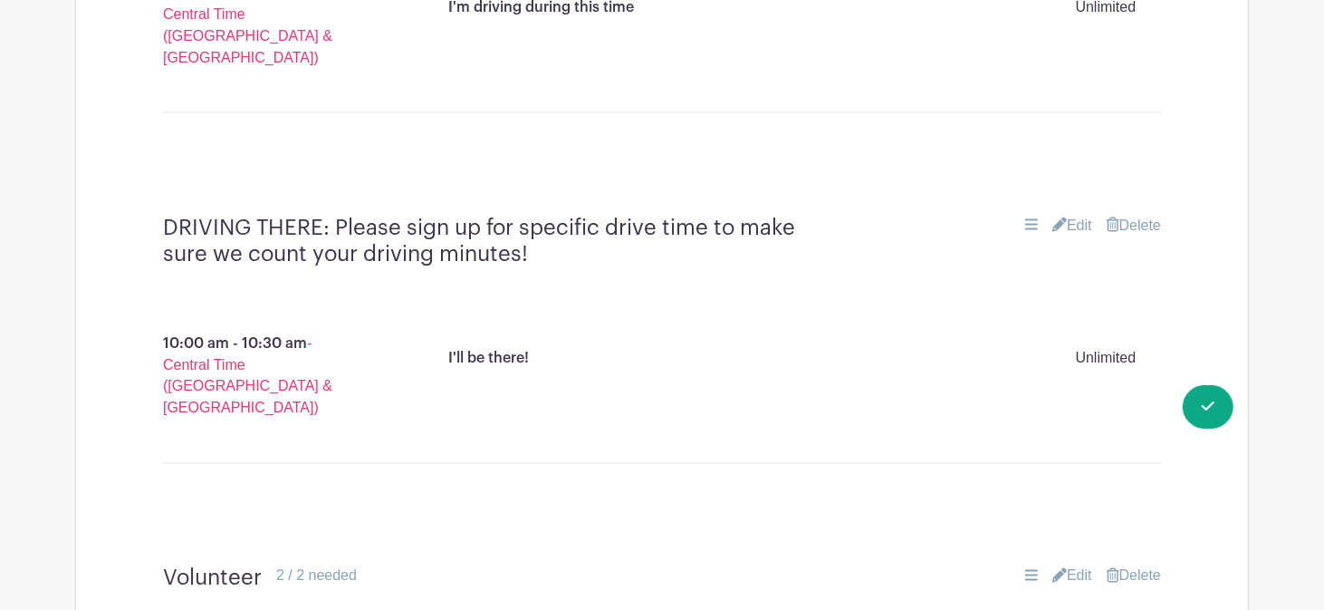
click at [1304, 345] on main "Groups All Groups Malinda's Events S&T Community Events My Signups Event Invite…" at bounding box center [662, 114] width 1324 height 3763
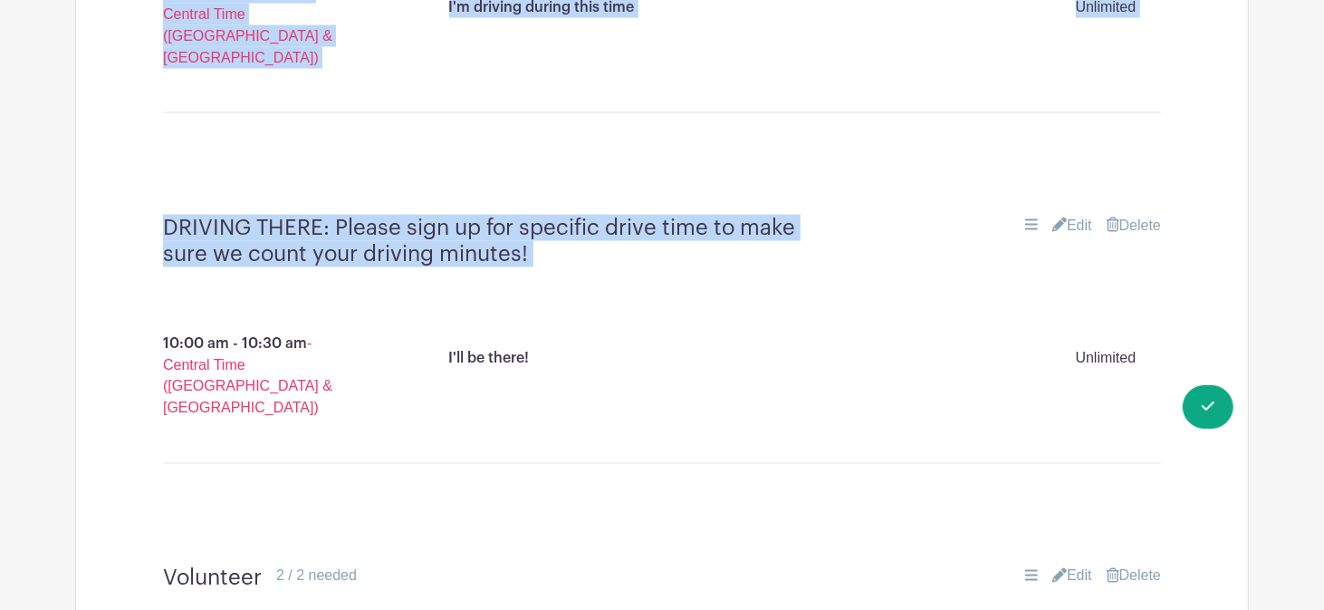
drag, startPoint x: 1333, startPoint y: 332, endPoint x: 927, endPoint y: 178, distance: 434.9
click at [927, 178] on div "S&T Events" at bounding box center [662, 170] width 1174 height 3423
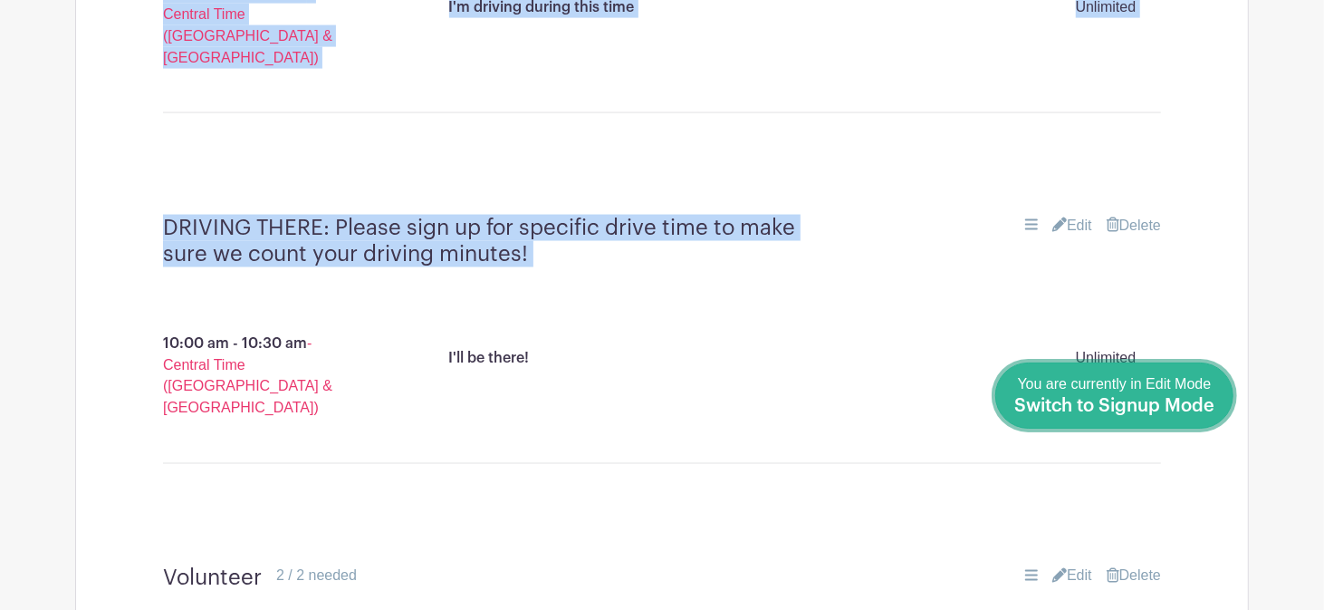
click at [1198, 399] on span "Switch to Signup Mode" at bounding box center [1115, 406] width 200 height 18
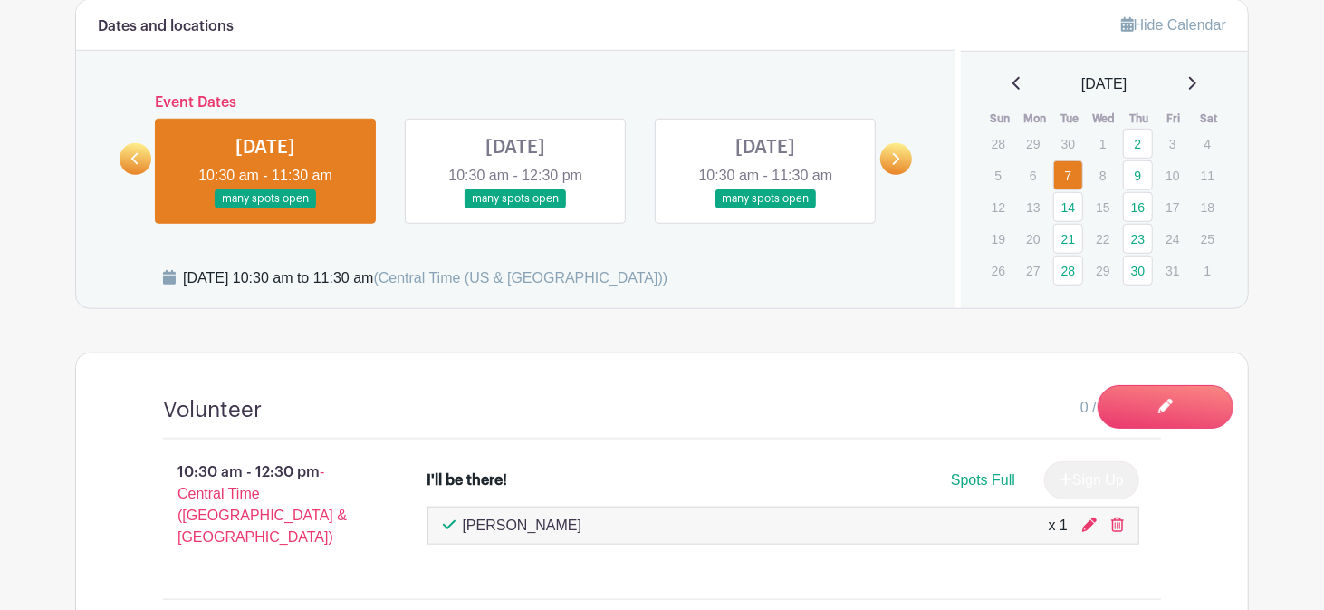
scroll to position [847, 0]
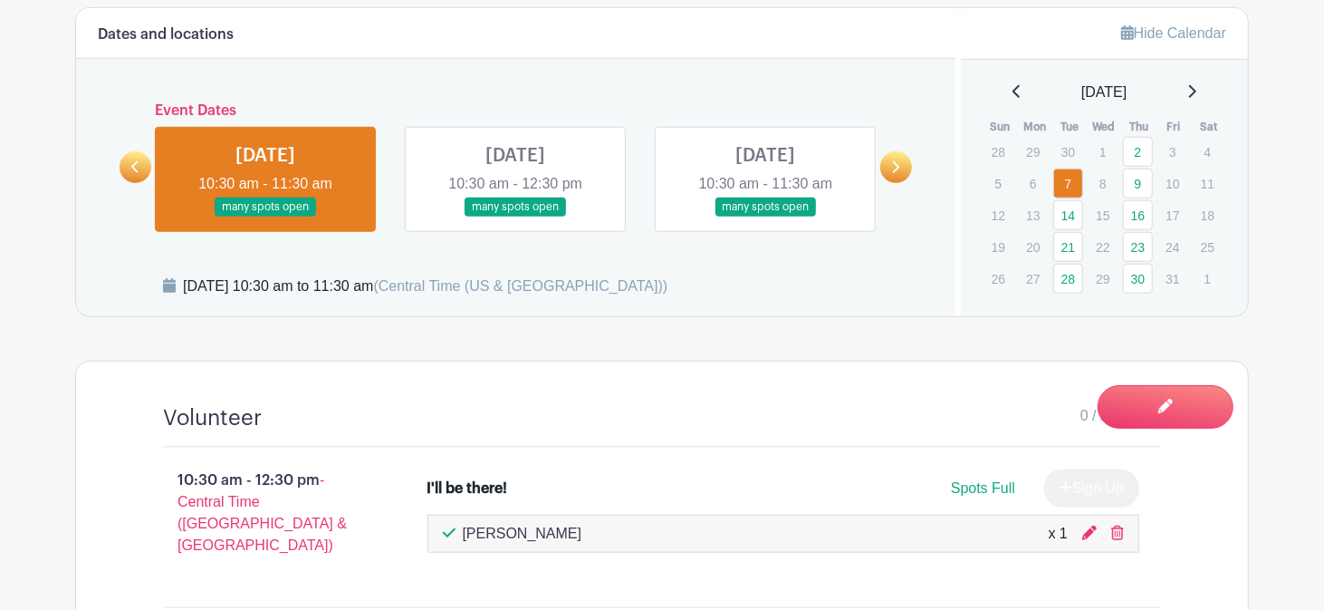
click at [1195, 93] on icon at bounding box center [1192, 91] width 9 height 14
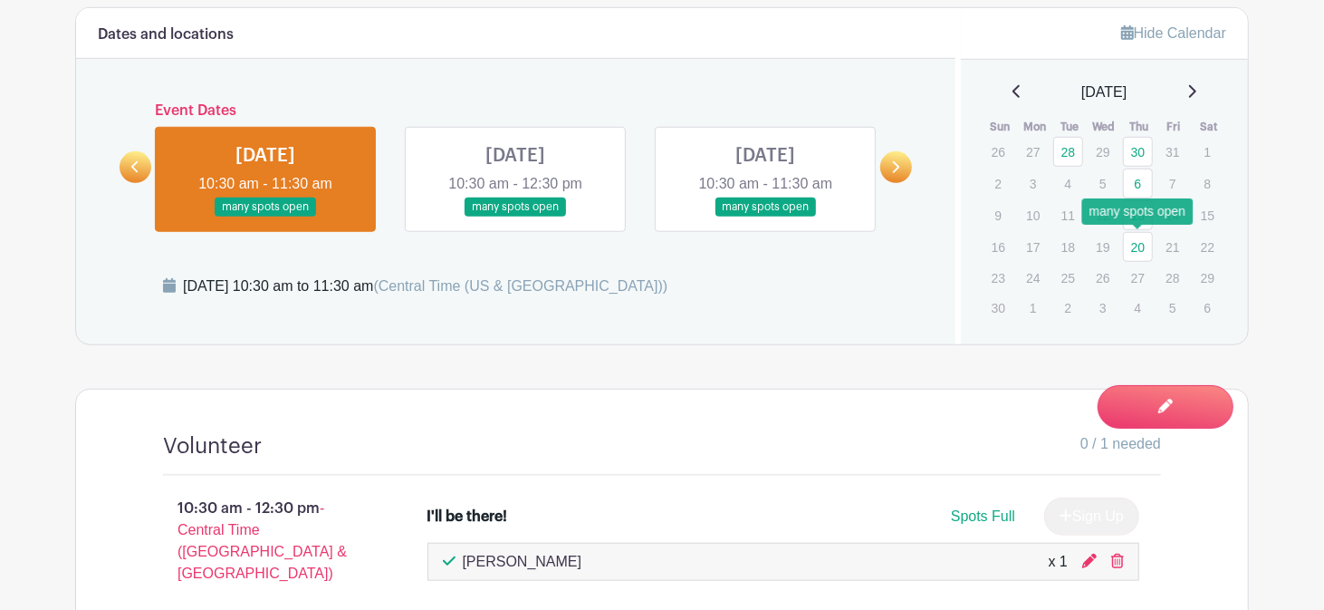
click at [1141, 247] on link "20" at bounding box center [1138, 247] width 30 height 30
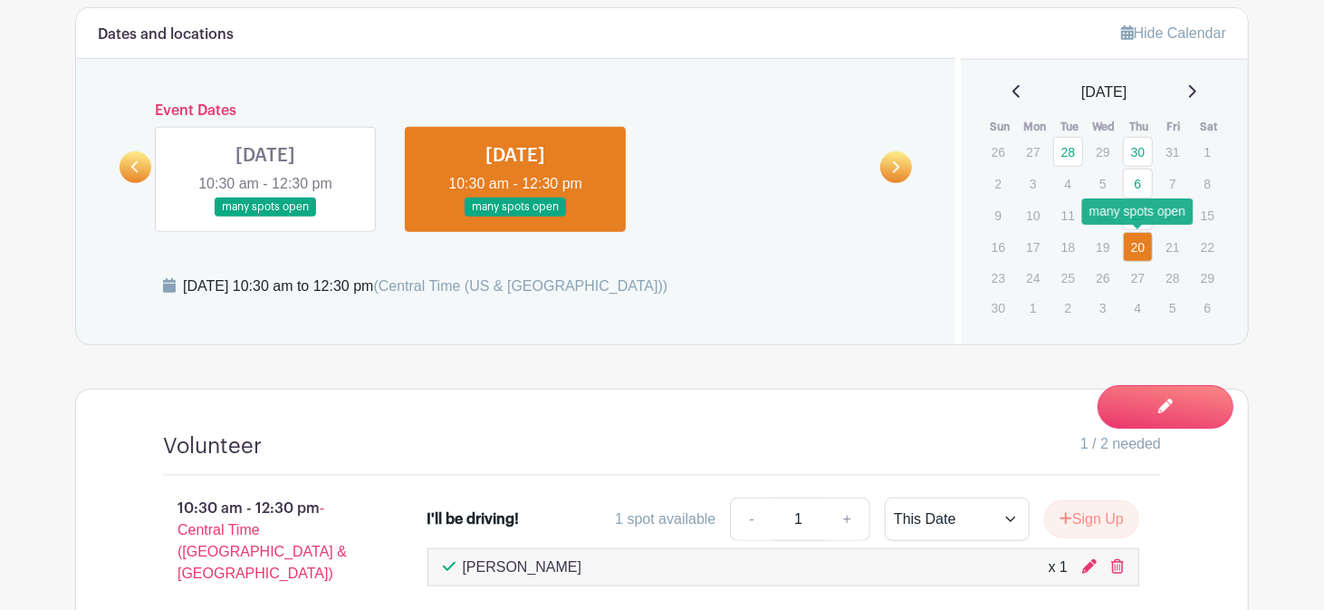
click at [1141, 247] on link "20" at bounding box center [1138, 247] width 30 height 30
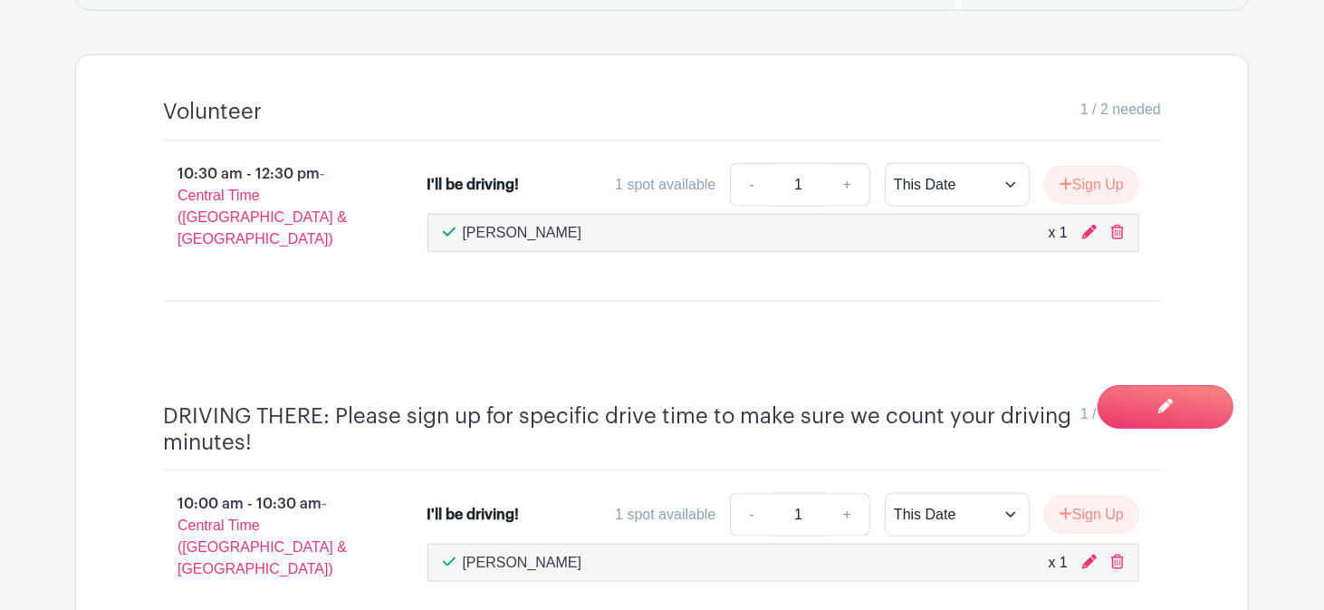
scroll to position [1173, 0]
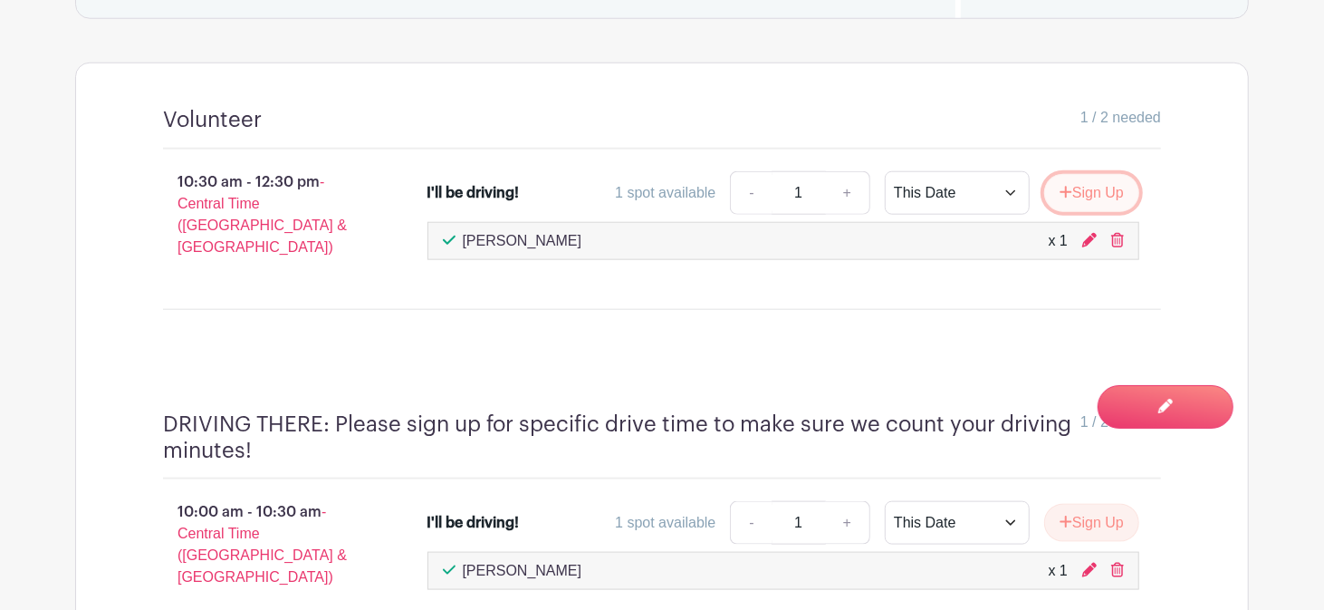
click at [1076, 179] on button "Sign Up" at bounding box center [1091, 193] width 95 height 38
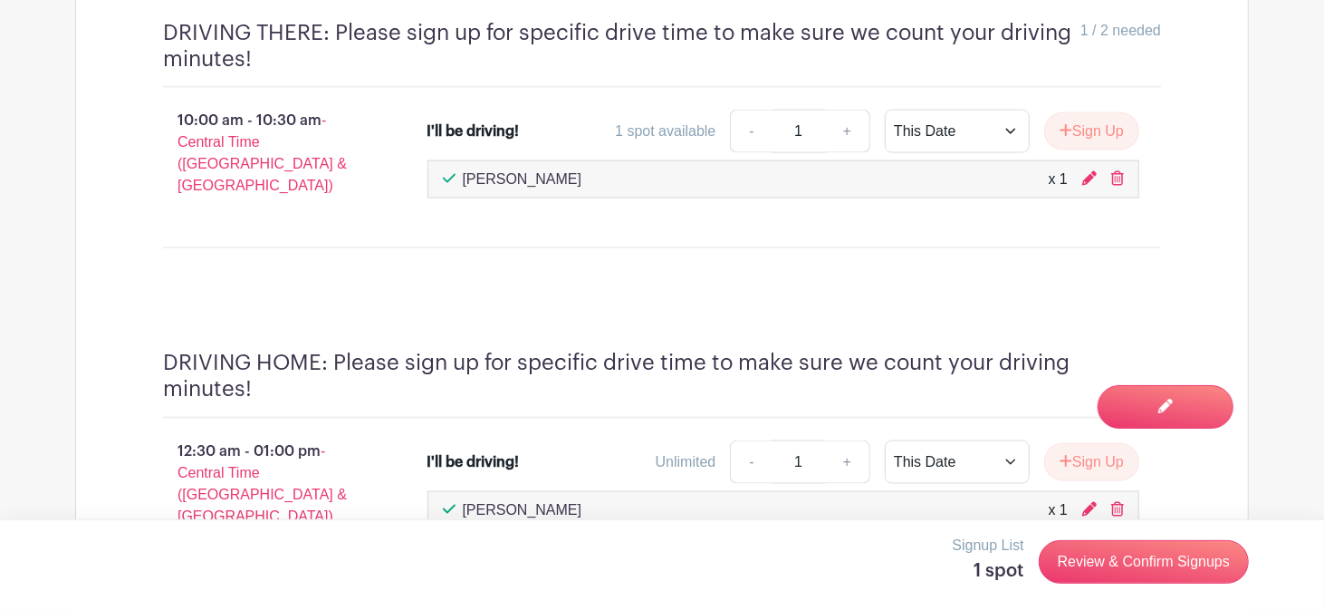
scroll to position [1575, 0]
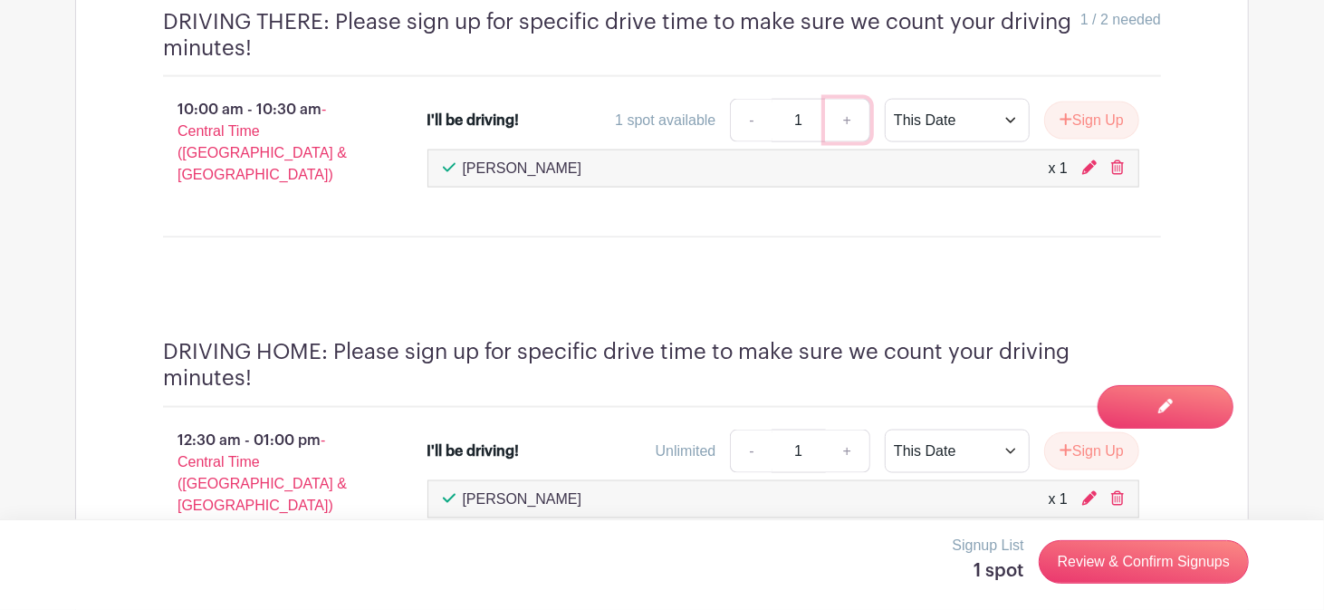
click at [842, 101] on link "+" at bounding box center [847, 120] width 45 height 43
click at [794, 249] on div "DRIVING THERE: Please sign up for specific drive time to make sure we count you…" at bounding box center [662, 131] width 1085 height 331
click at [842, 104] on link "+" at bounding box center [847, 120] width 45 height 43
click at [776, 295] on div "DRIVING HOME: Please sign up for specific drive time to make sure we count your…" at bounding box center [662, 460] width 1085 height 331
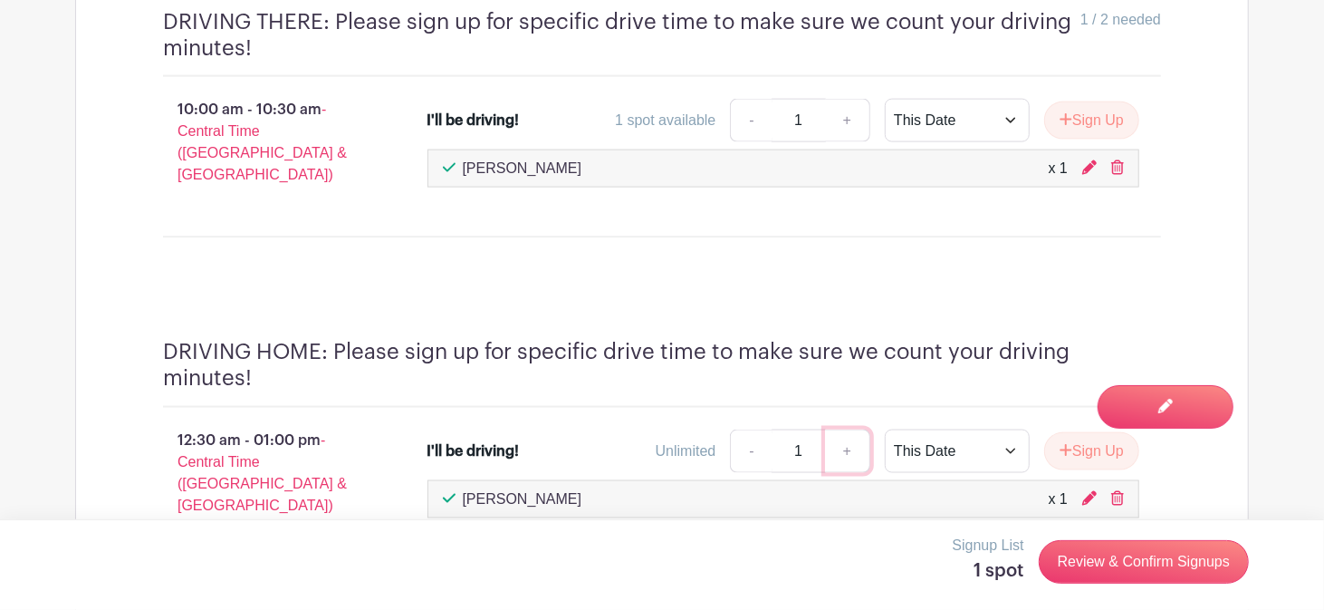
click at [842, 429] on link "+" at bounding box center [847, 450] width 45 height 43
type input "3"
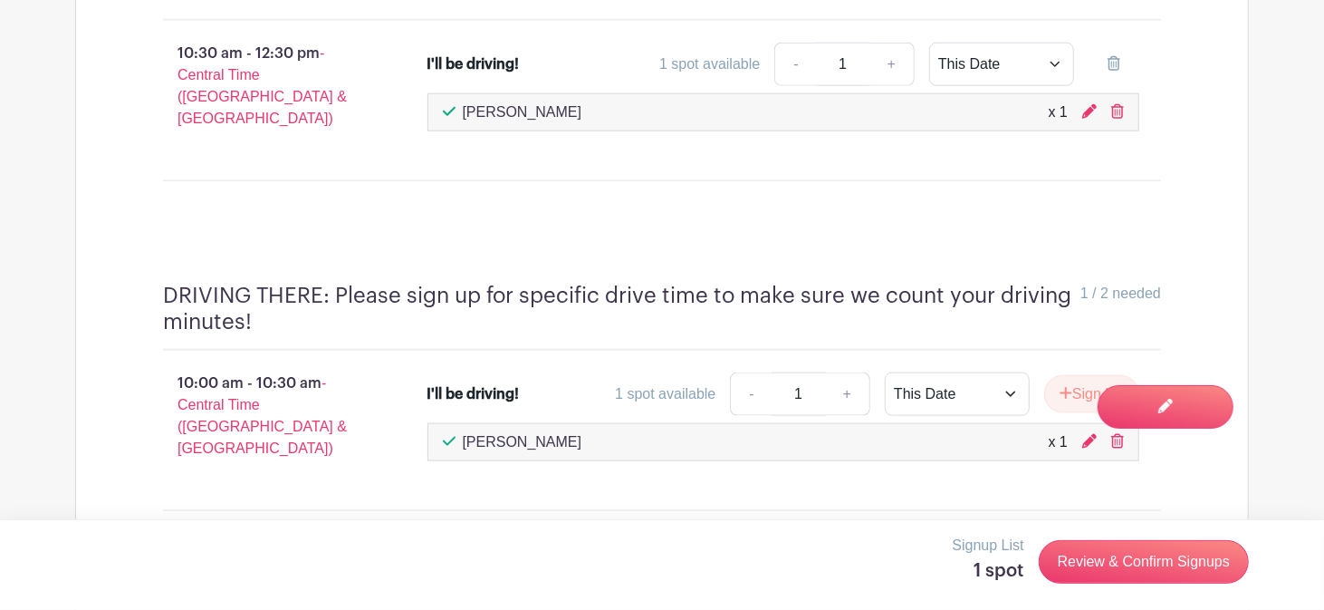
scroll to position [1280, 0]
